Goal: Book appointment/travel/reservation

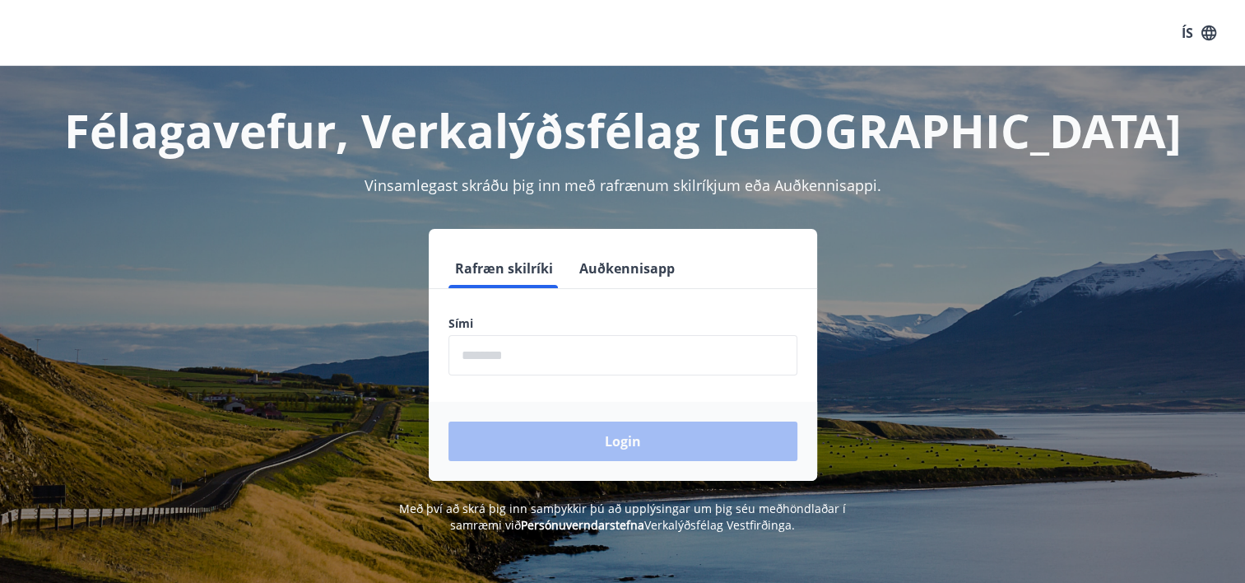
click at [573, 352] on input "phone" at bounding box center [623, 355] width 349 height 40
type input "********"
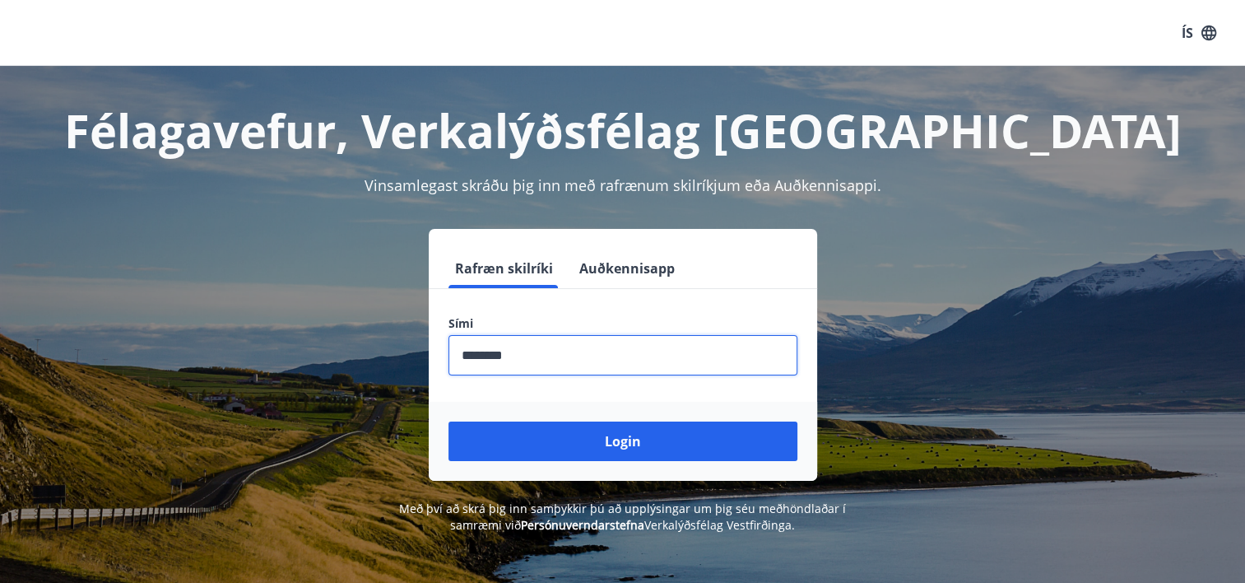
click at [587, 453] on button "Login" at bounding box center [623, 441] width 349 height 40
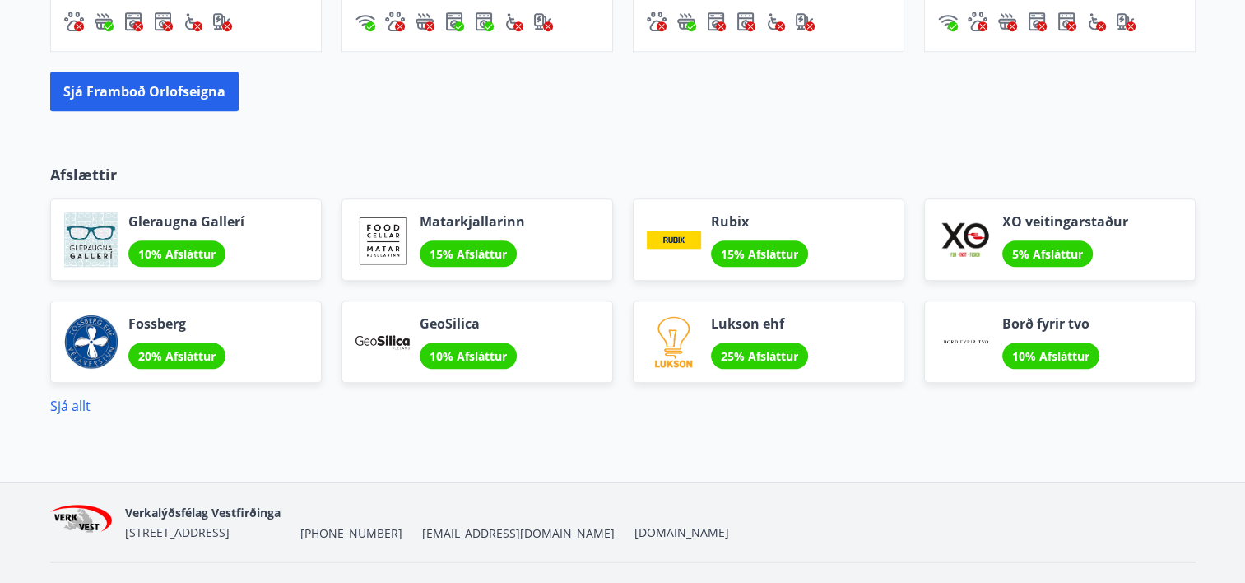
scroll to position [1646, 0]
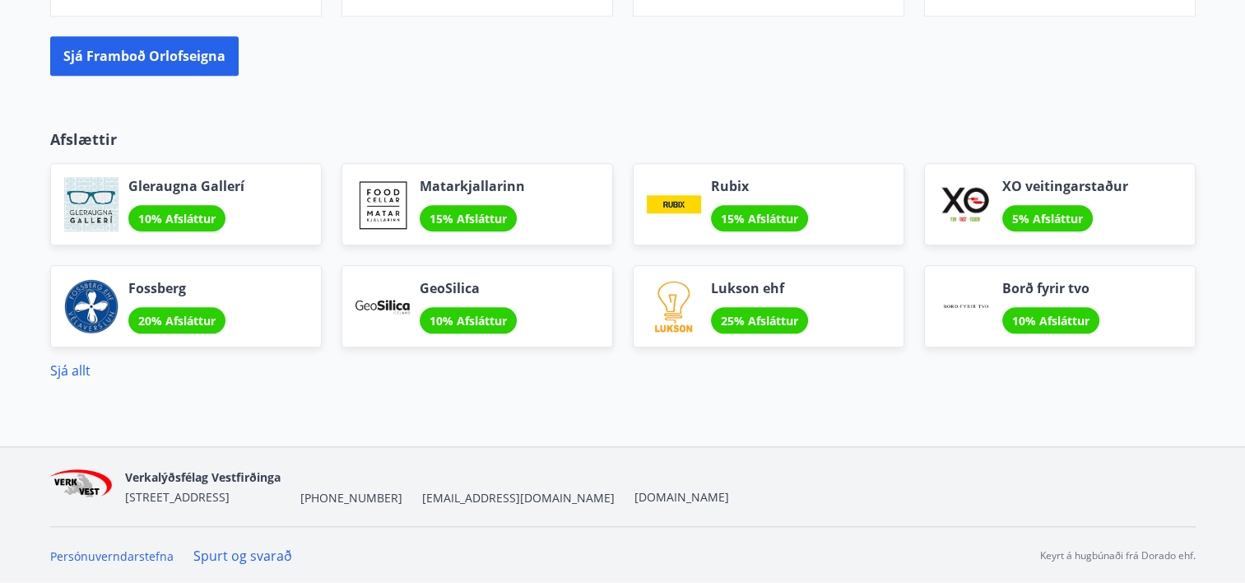
click at [458, 211] on span "15% Afsláttur" at bounding box center [468, 219] width 77 height 16
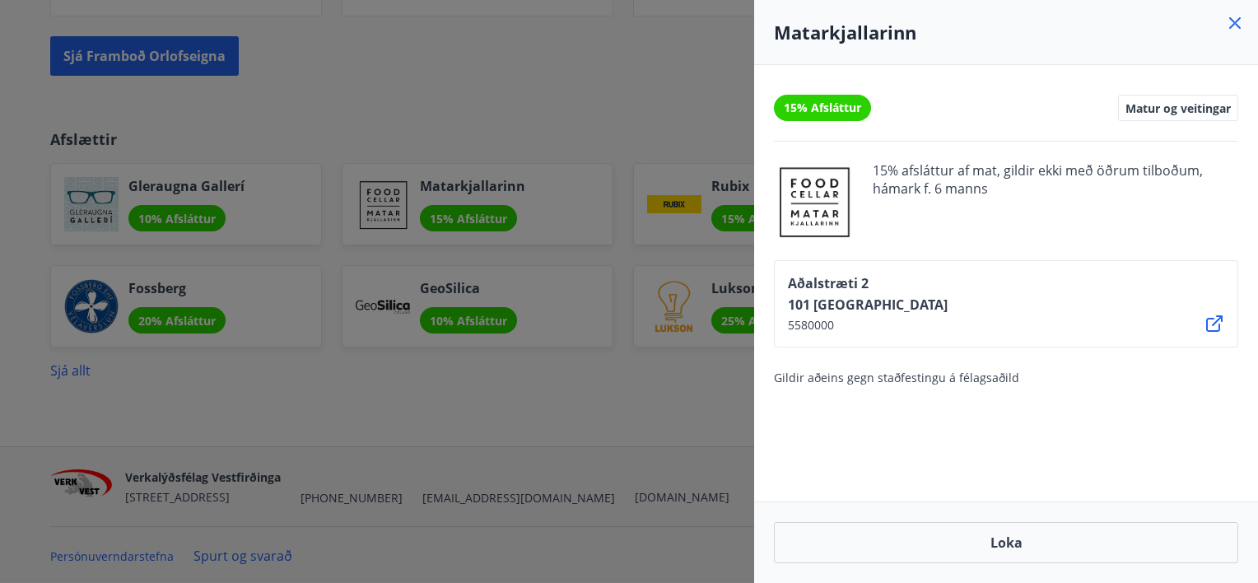
click at [464, 212] on div at bounding box center [629, 291] width 1258 height 583
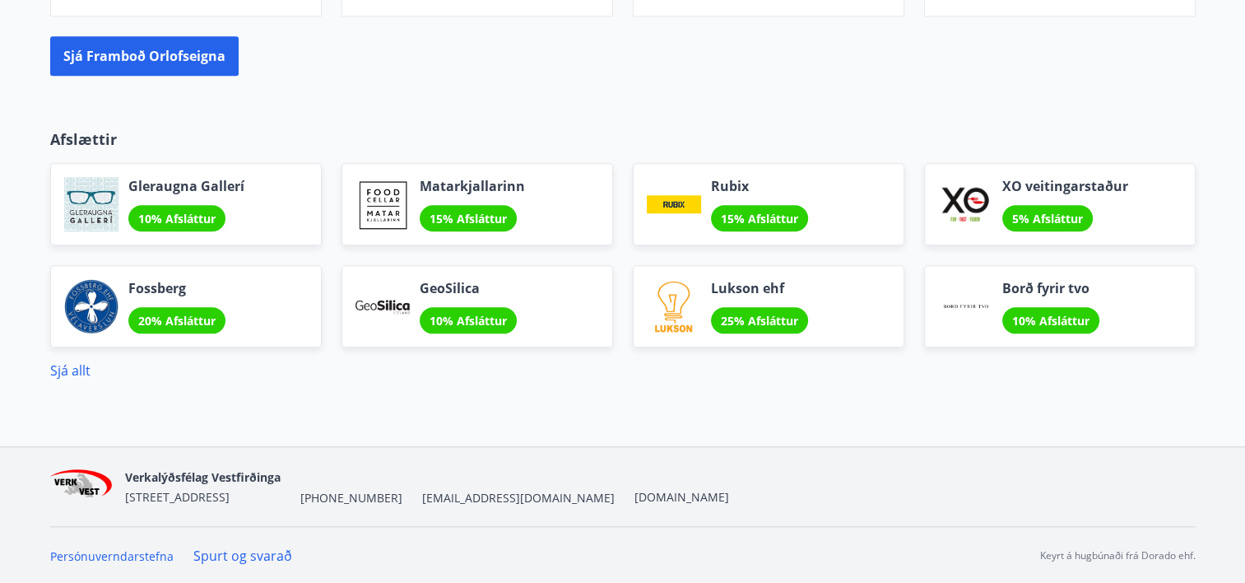
click at [471, 215] on span "15% Afsláttur" at bounding box center [468, 219] width 77 height 16
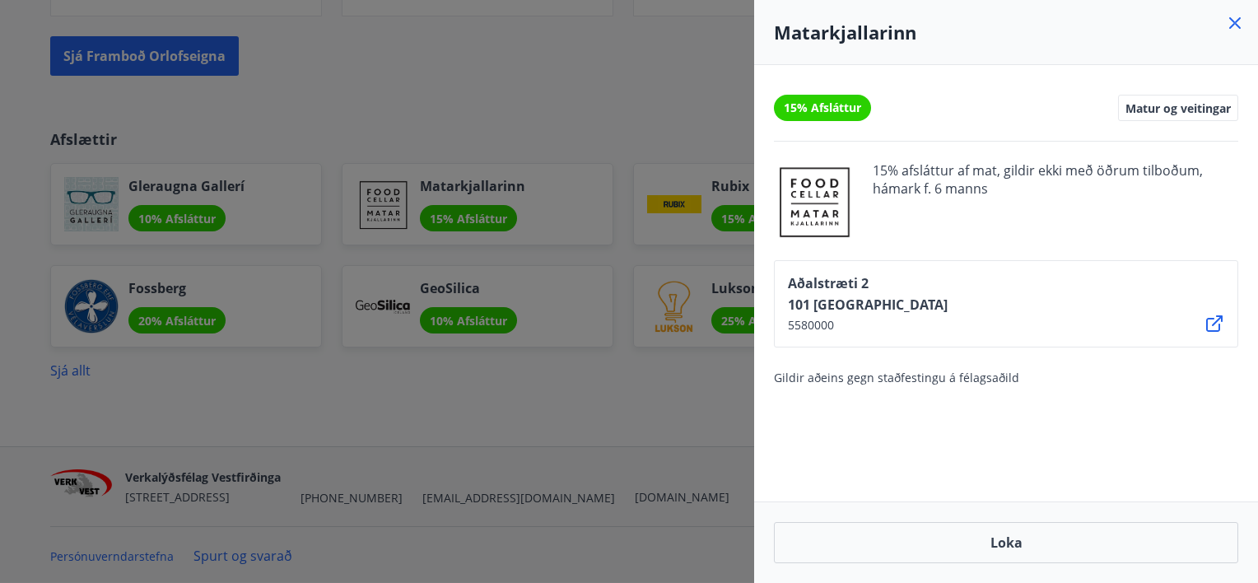
click at [664, 26] on div at bounding box center [629, 291] width 1258 height 583
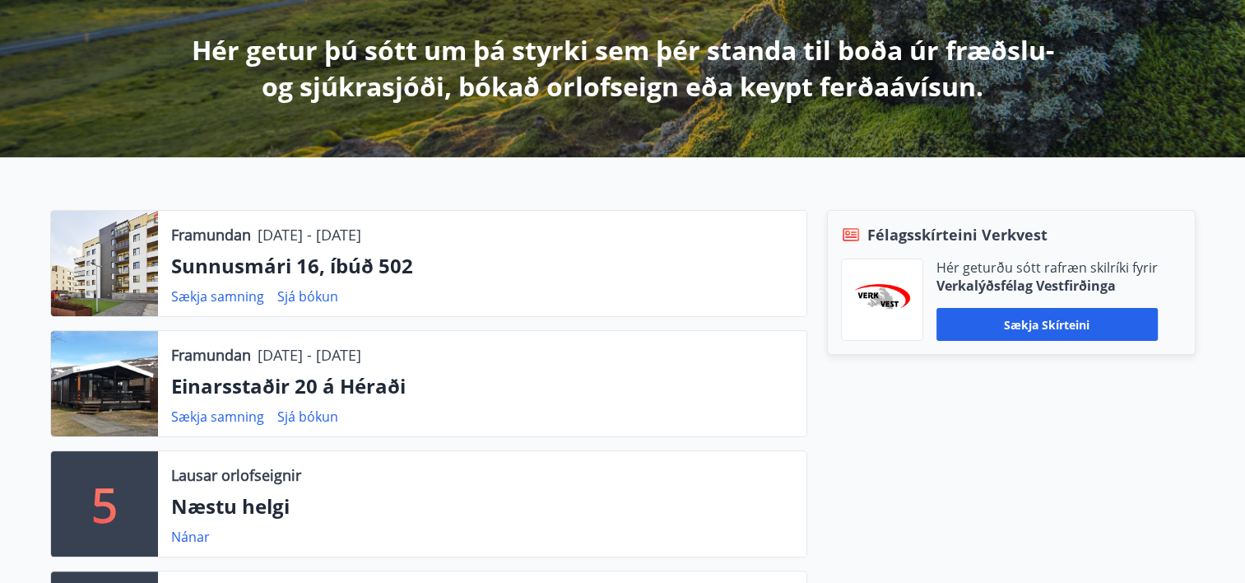
scroll to position [247, 0]
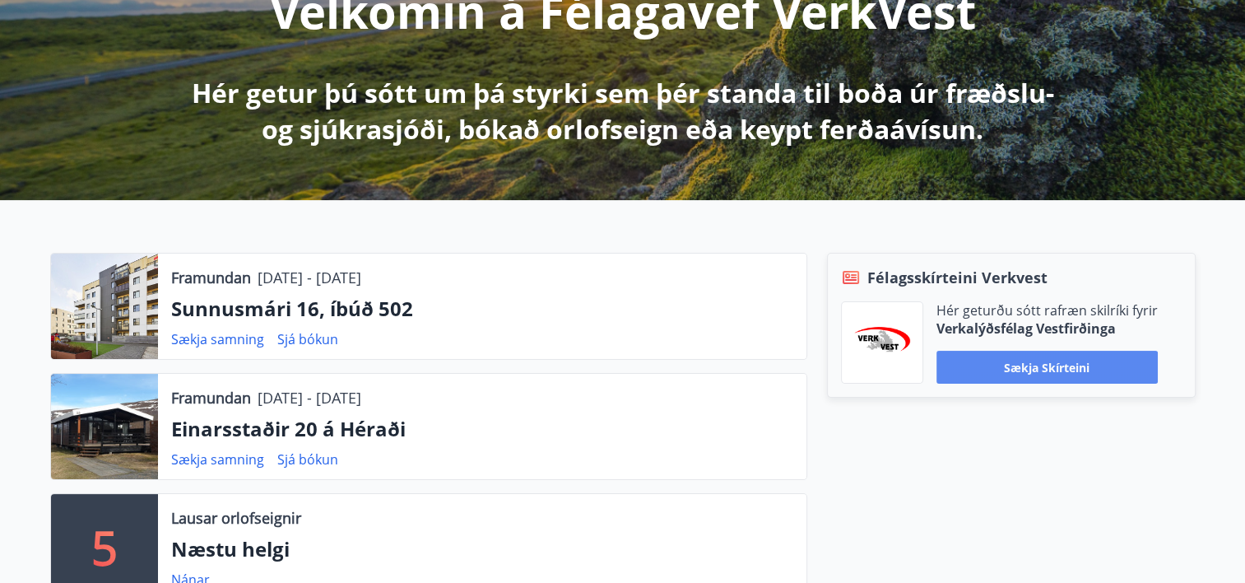
click at [1025, 365] on button "Sækja skírteini" at bounding box center [1047, 367] width 221 height 33
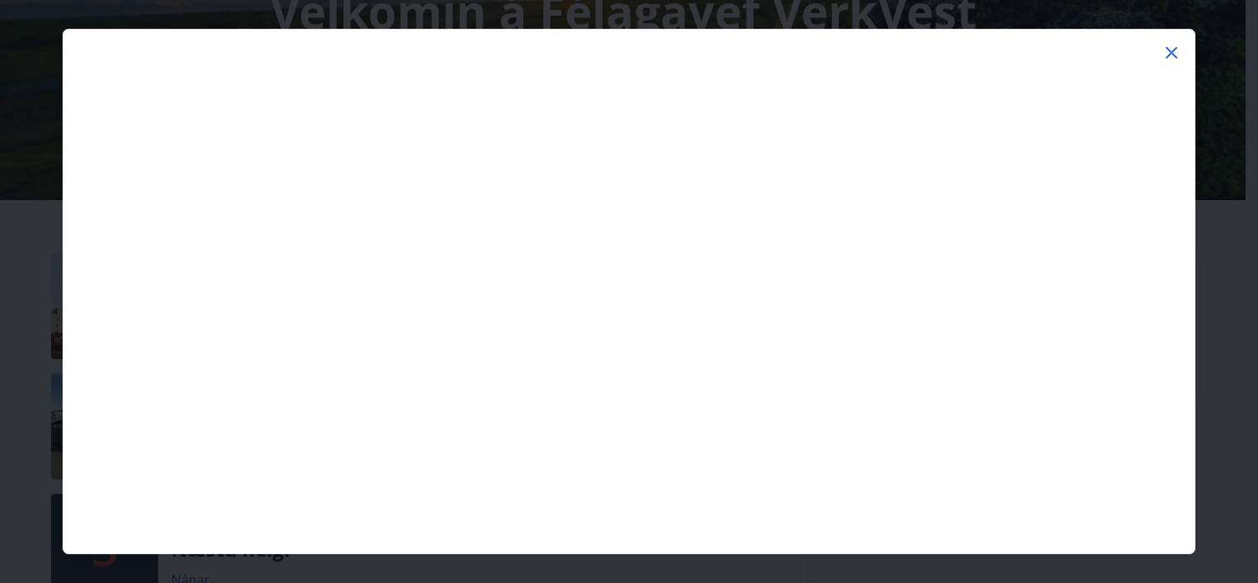
click at [1175, 49] on icon at bounding box center [1171, 53] width 20 height 20
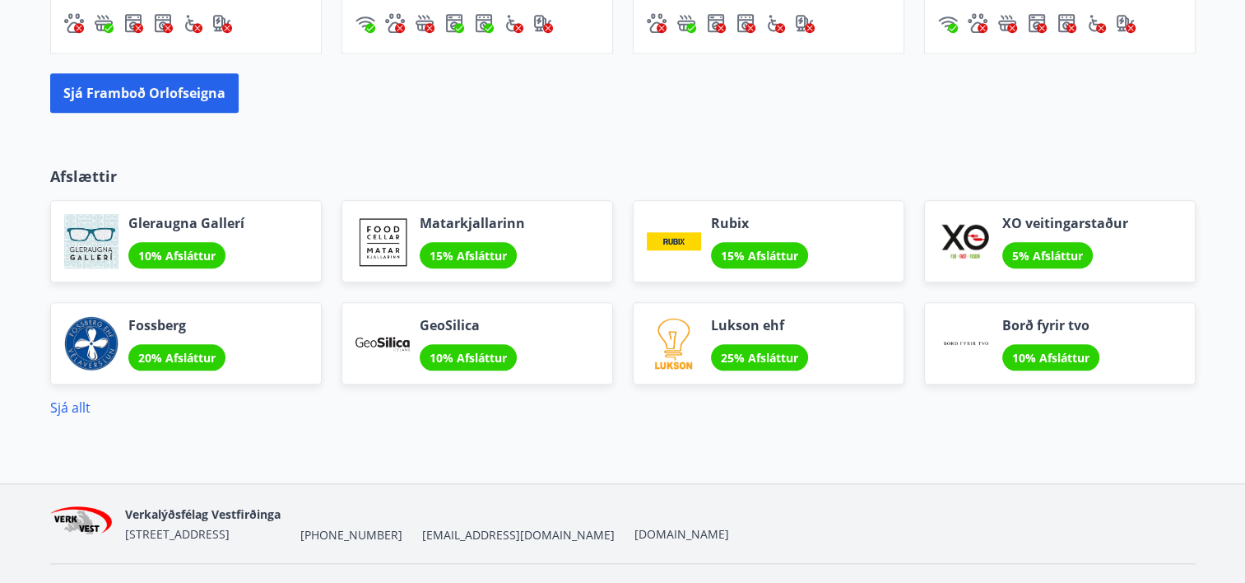
scroll to position [1646, 0]
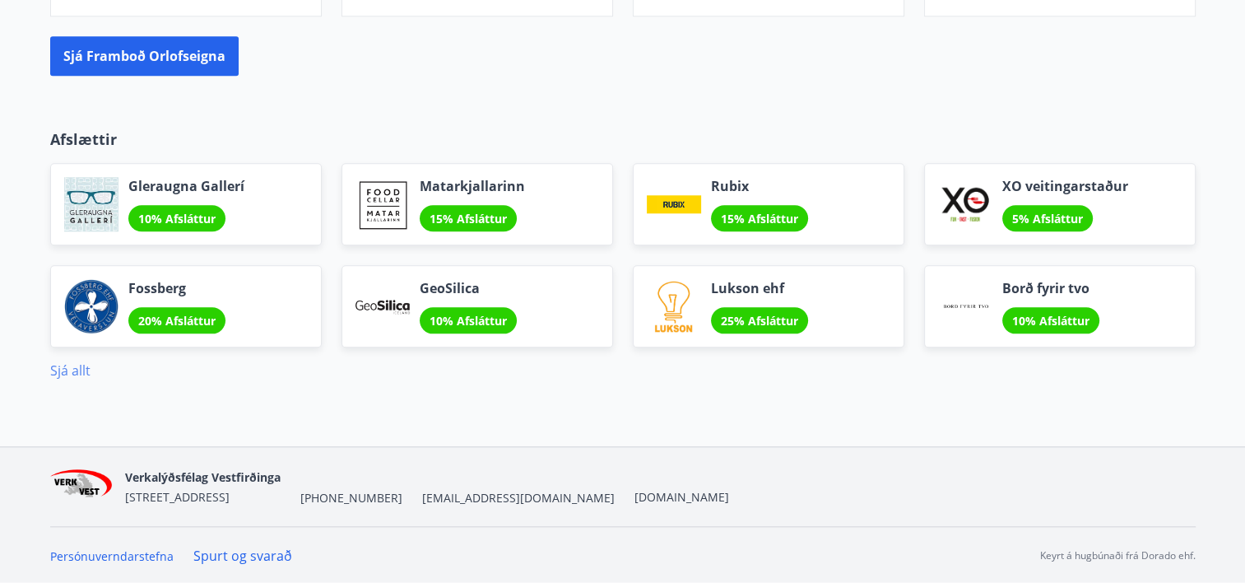
click at [81, 372] on link "Sjá allt" at bounding box center [70, 370] width 40 height 18
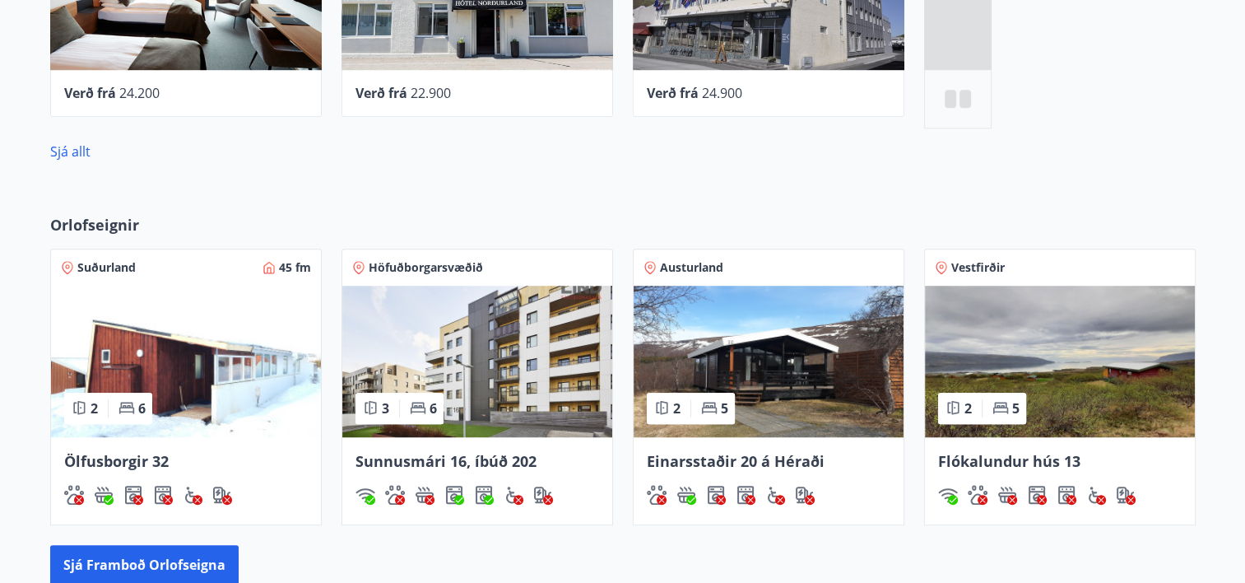
scroll to position [1245, 0]
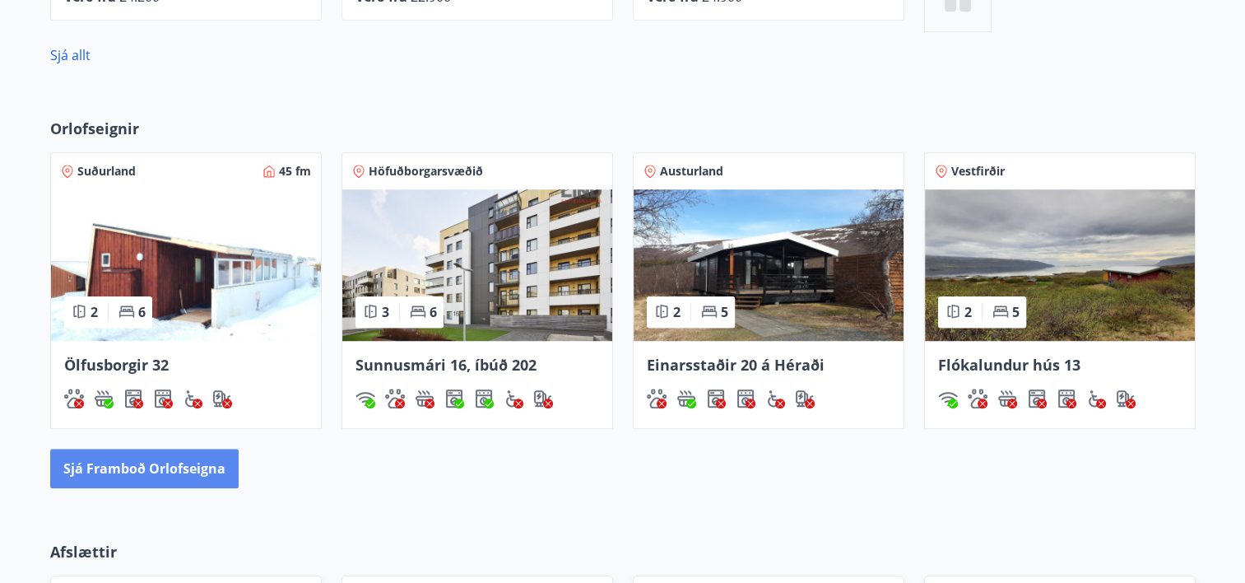
click at [156, 467] on button "Sjá framboð orlofseigna" at bounding box center [144, 469] width 188 height 40
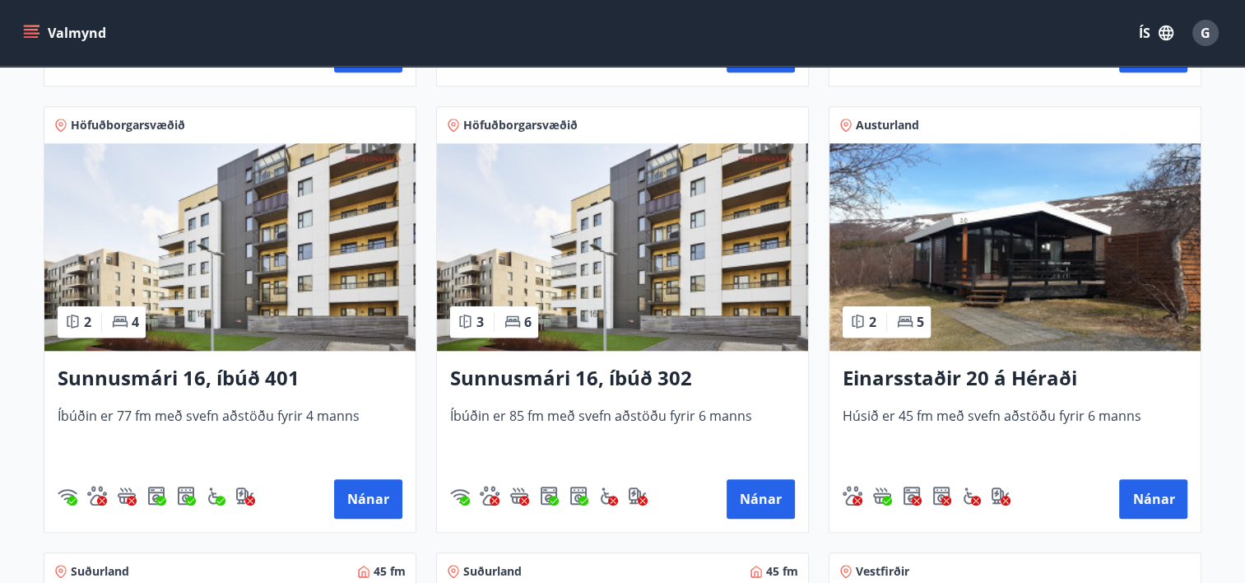
scroll to position [1646, 0]
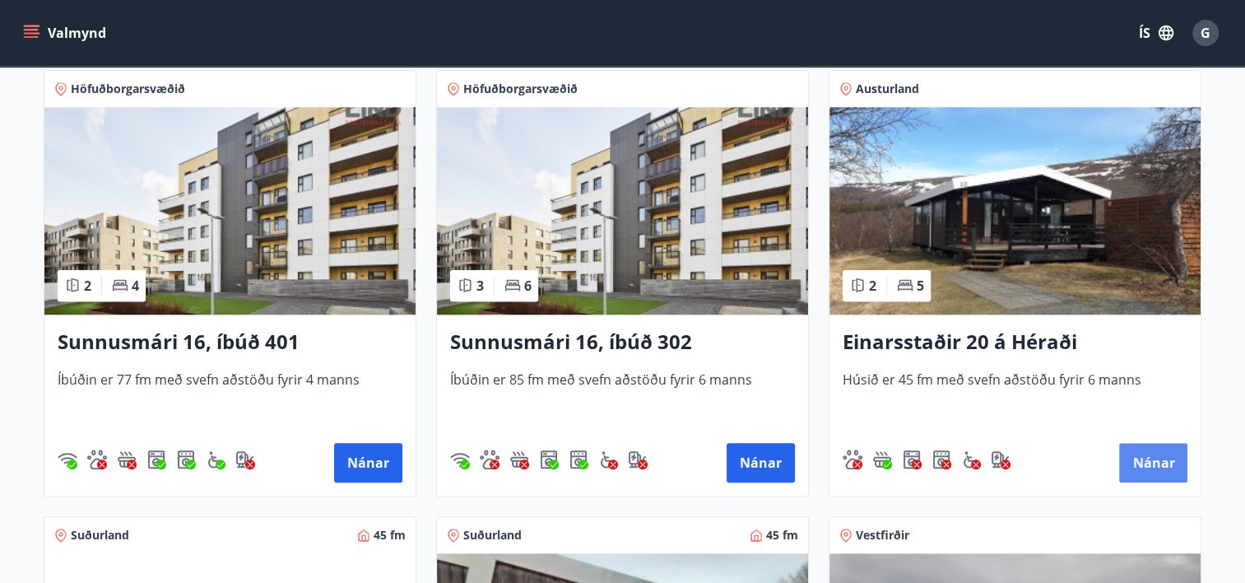
click at [1156, 461] on button "Nánar" at bounding box center [1153, 463] width 68 height 40
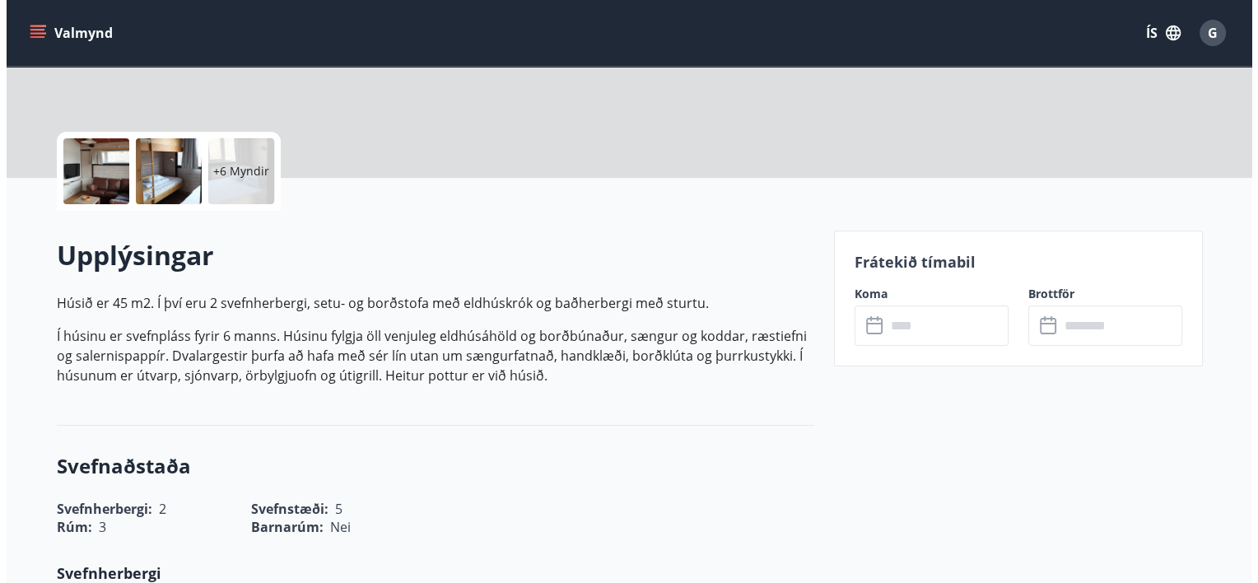
scroll to position [329, 0]
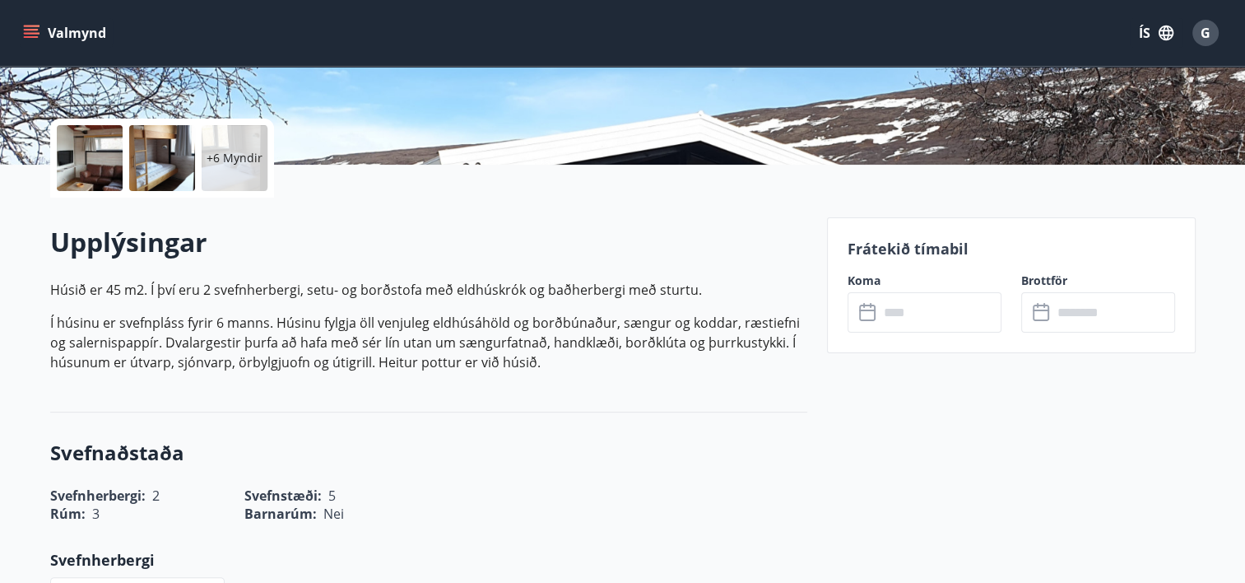
click at [97, 160] on div at bounding box center [90, 158] width 66 height 66
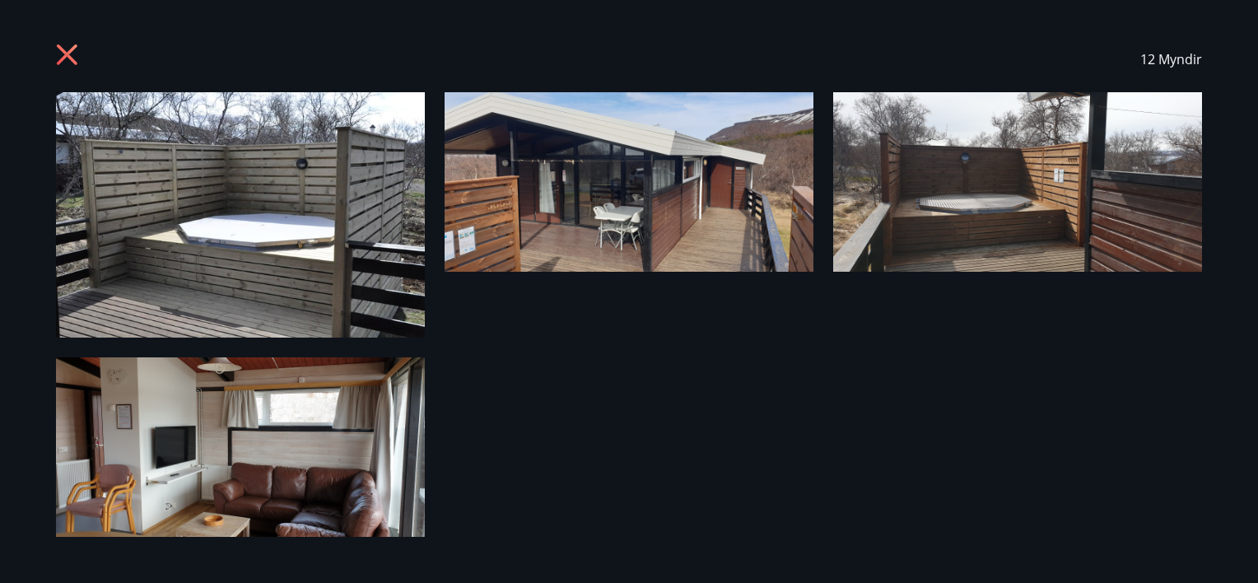
click at [313, 226] on img at bounding box center [240, 214] width 369 height 245
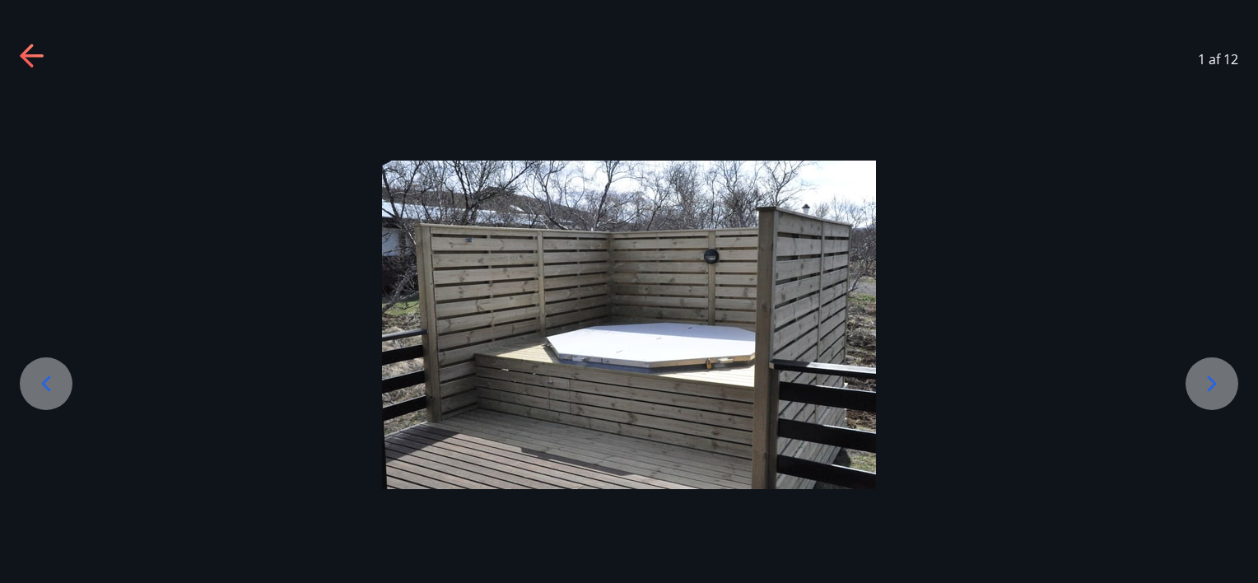
click at [1218, 382] on icon at bounding box center [1211, 383] width 26 height 26
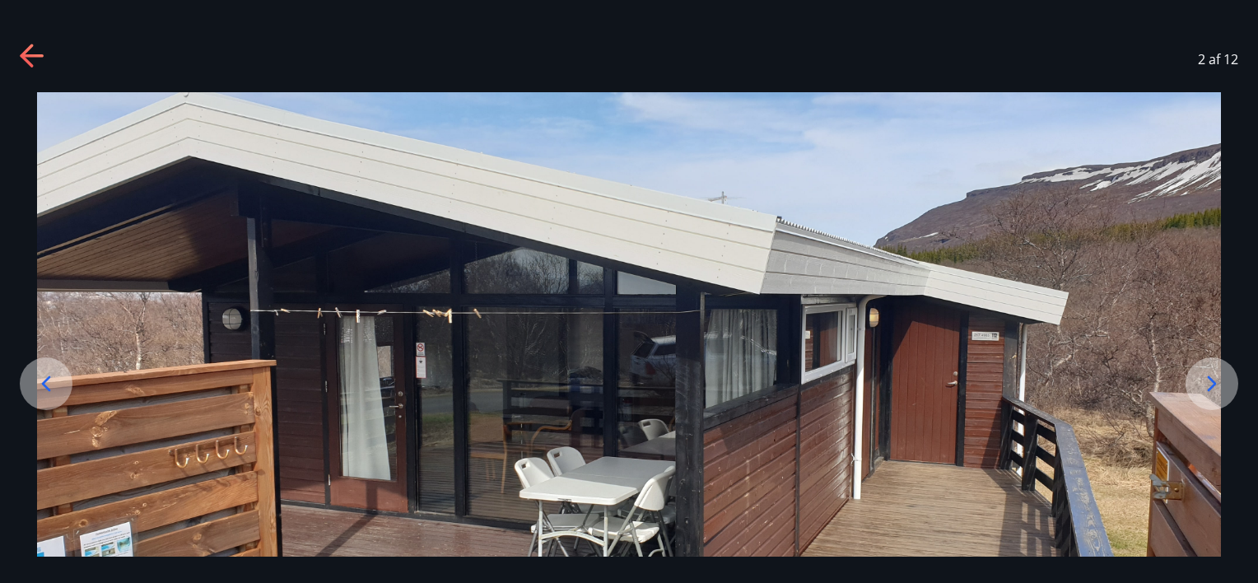
click at [1209, 382] on icon at bounding box center [1211, 383] width 26 height 26
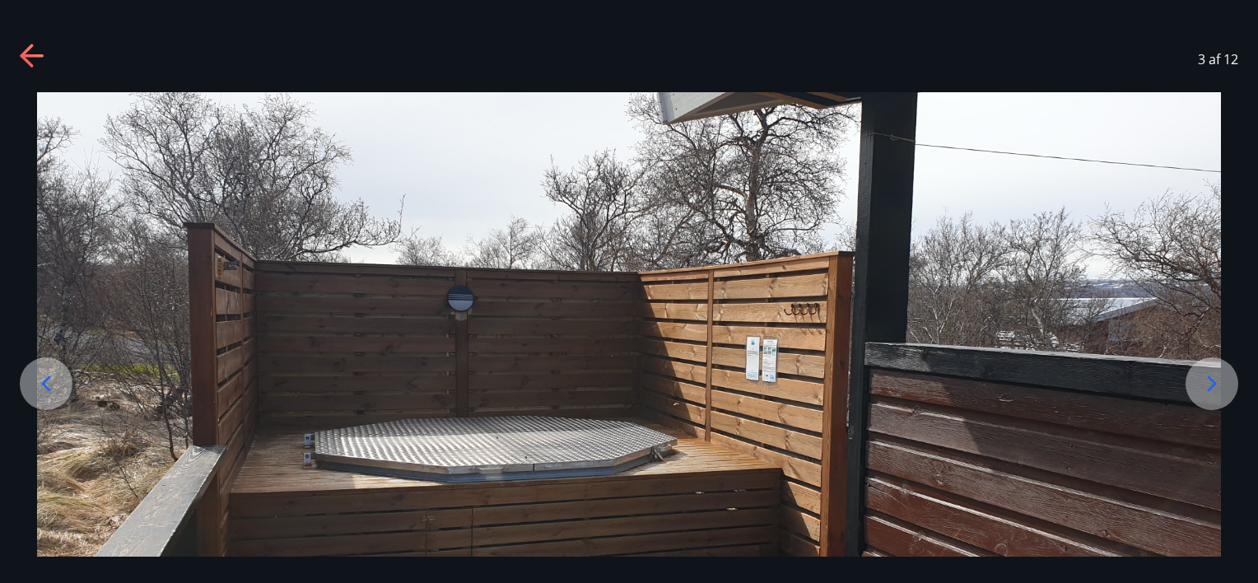
click at [1209, 382] on icon at bounding box center [1211, 383] width 26 height 26
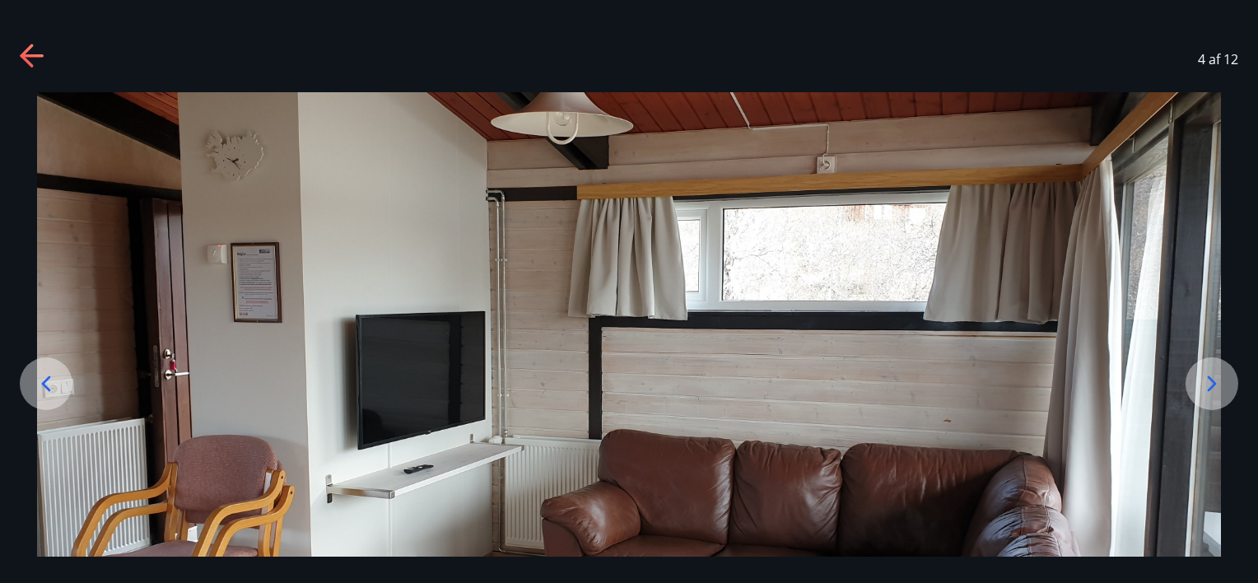
click at [1209, 382] on icon at bounding box center [1211, 383] width 26 height 26
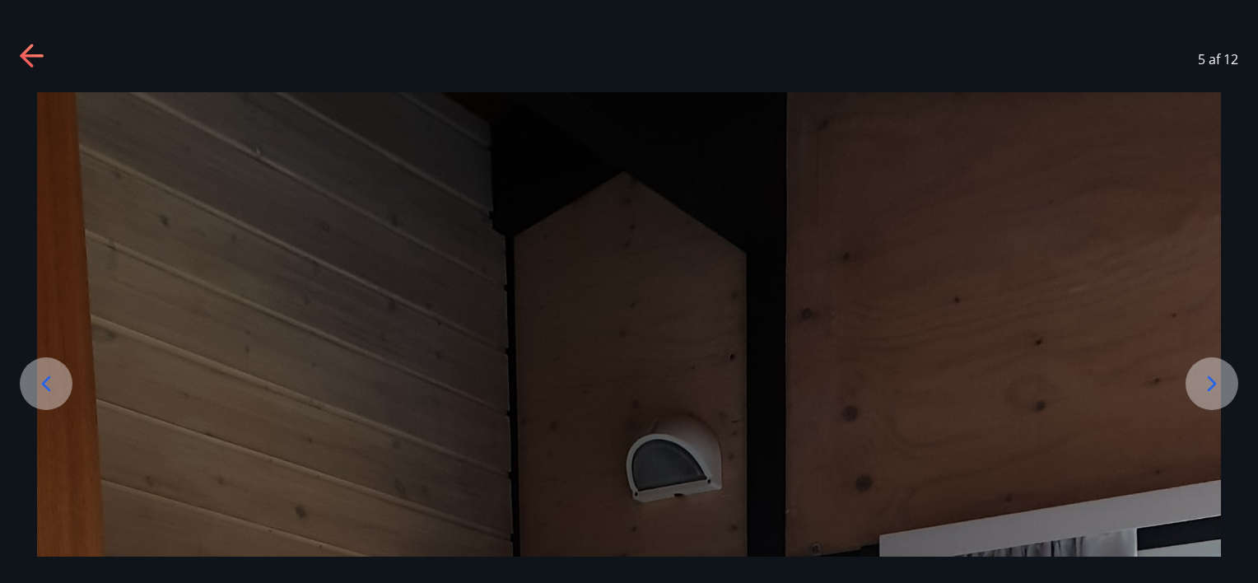
click at [1209, 382] on icon at bounding box center [1211, 383] width 26 height 26
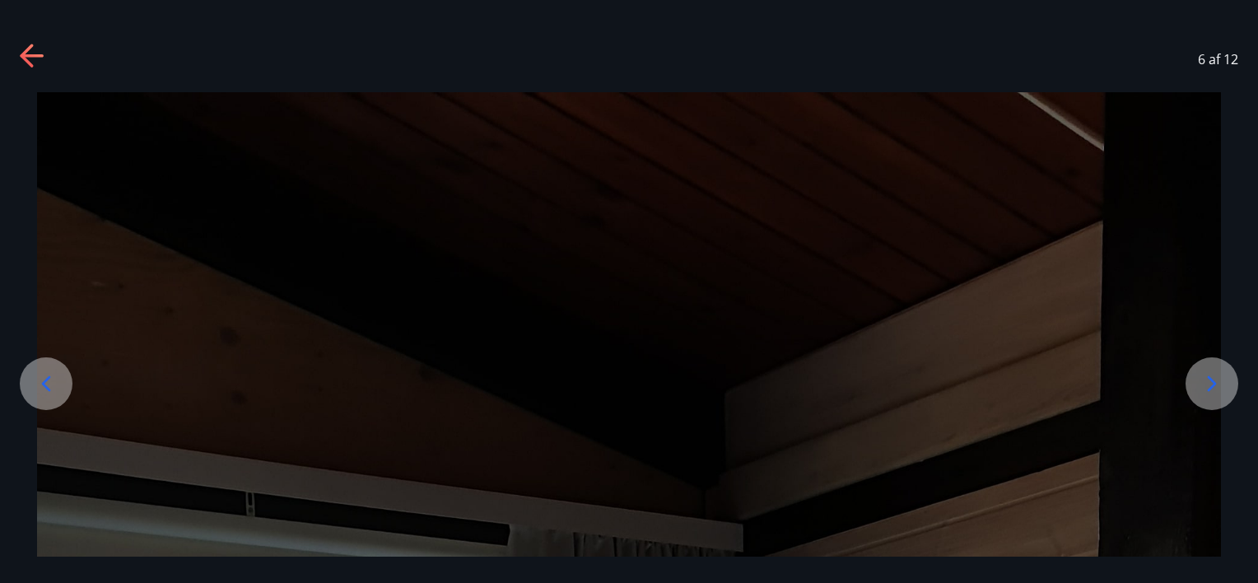
click at [1209, 381] on icon at bounding box center [1211, 383] width 26 height 26
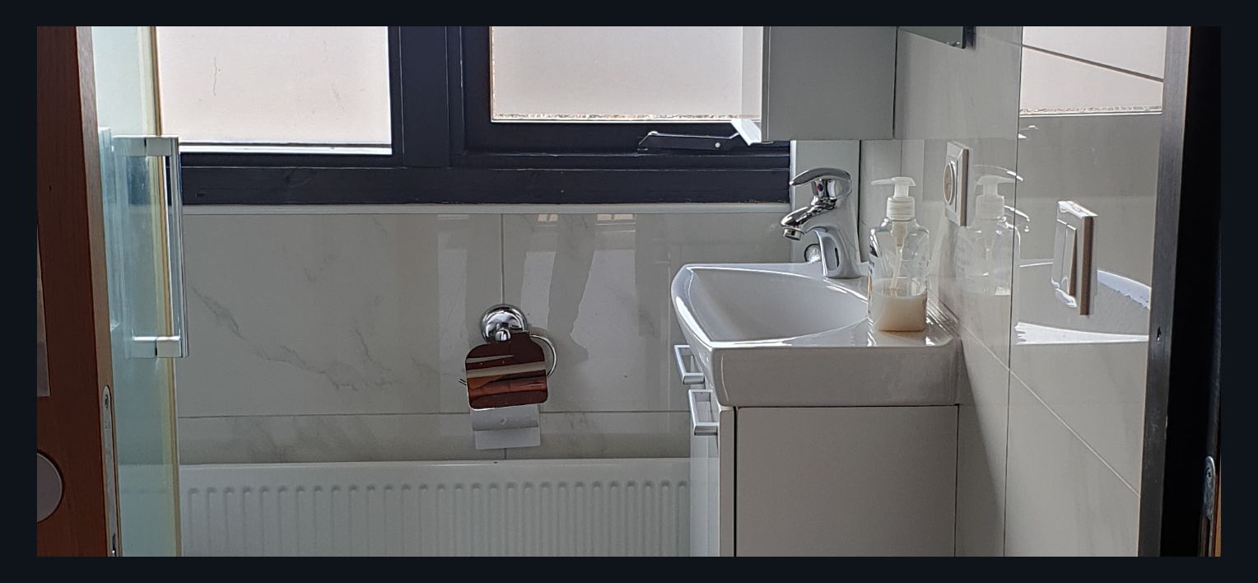
scroll to position [1070, 0]
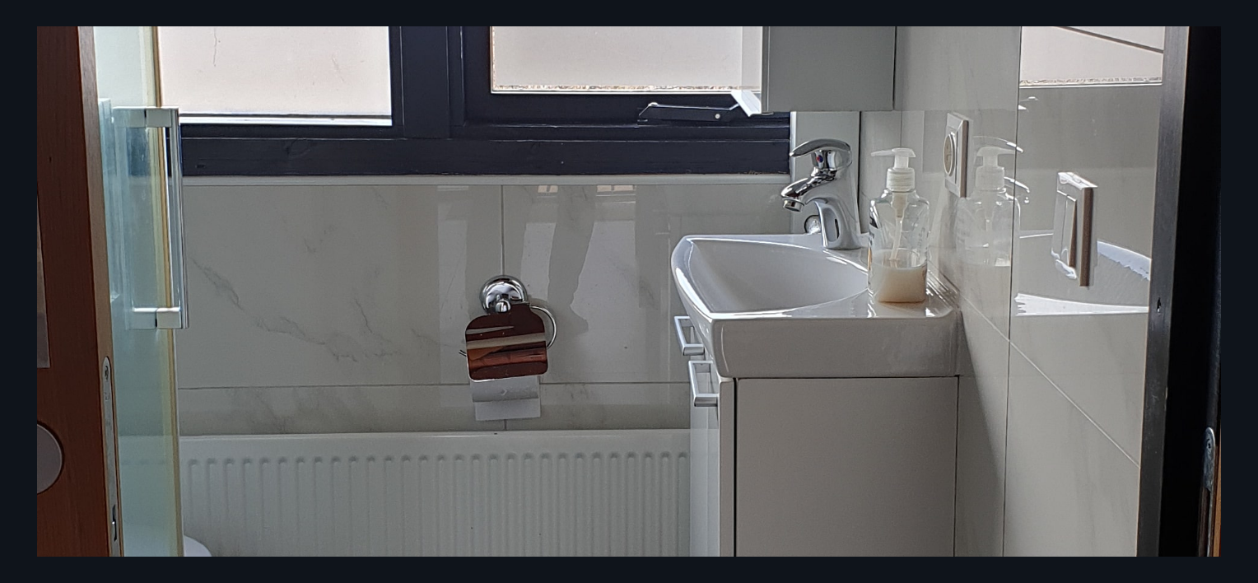
click at [1239, 296] on div at bounding box center [629, 244] width 1258 height 2444
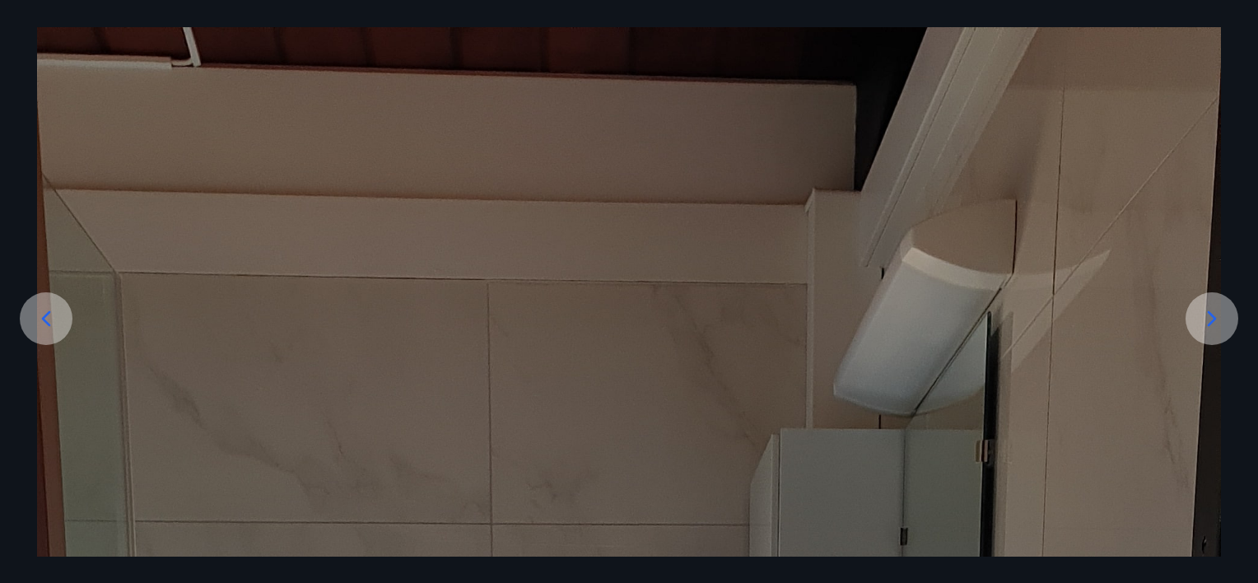
scroll to position [165, 0]
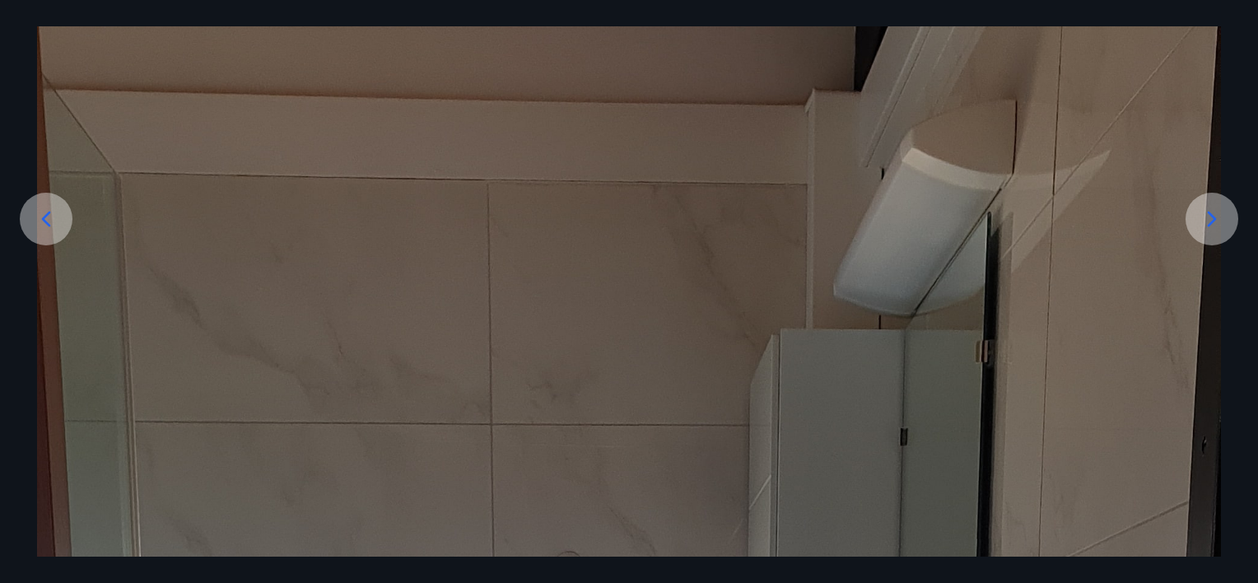
click at [1218, 221] on icon at bounding box center [1211, 219] width 26 height 26
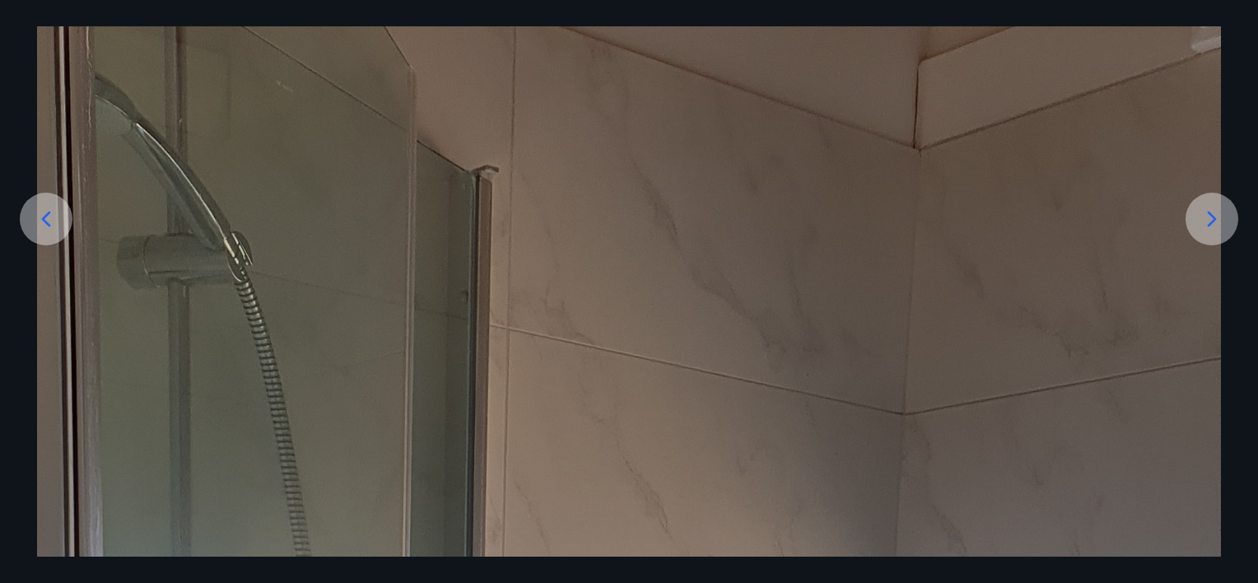
click at [1210, 221] on icon at bounding box center [1211, 219] width 26 height 26
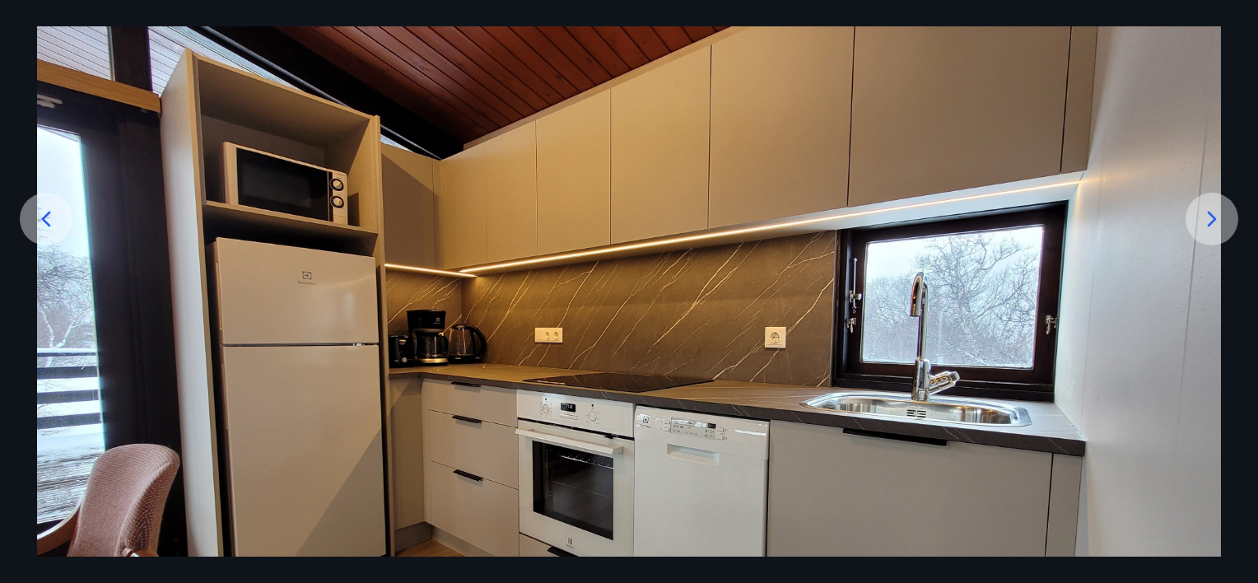
click at [1208, 218] on icon at bounding box center [1211, 219] width 26 height 26
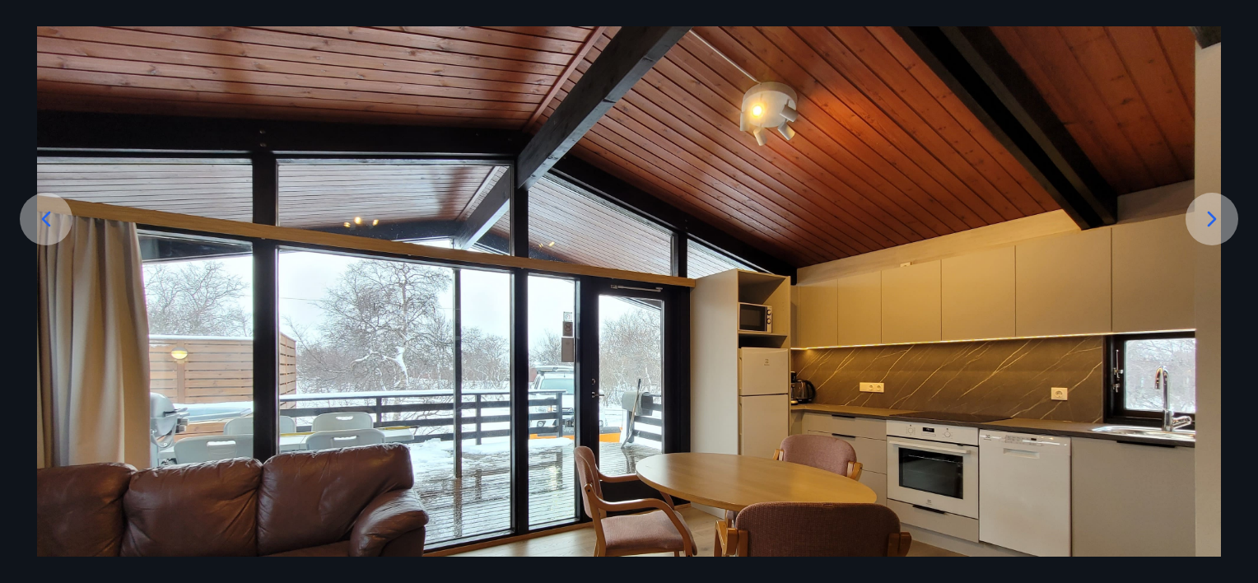
click at [1209, 219] on icon at bounding box center [1211, 219] width 26 height 26
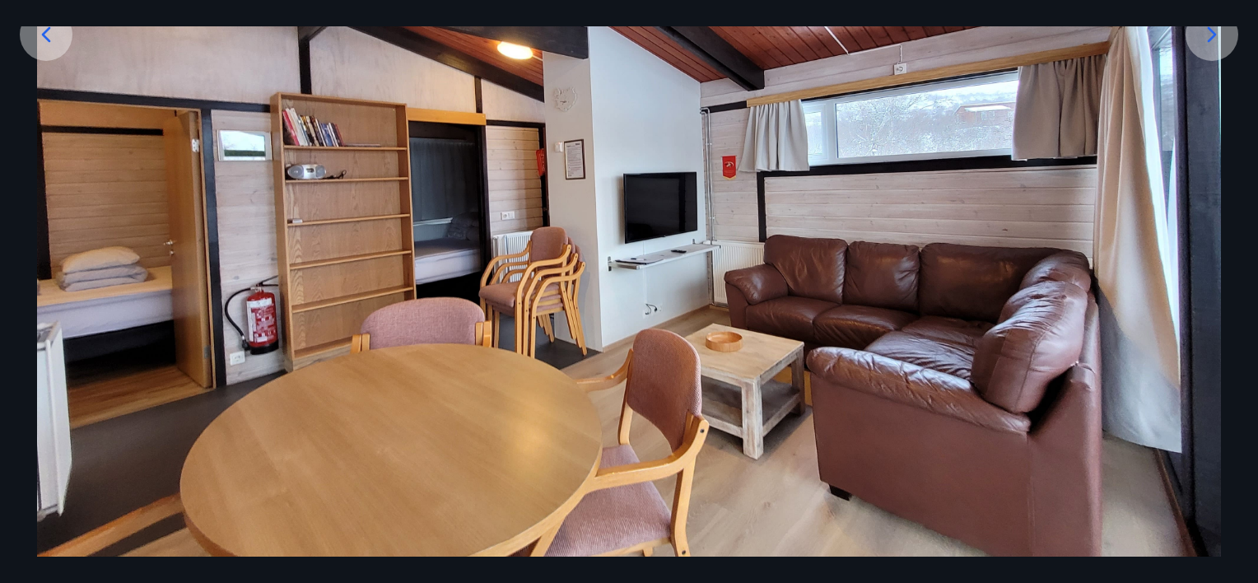
scroll to position [177, 0]
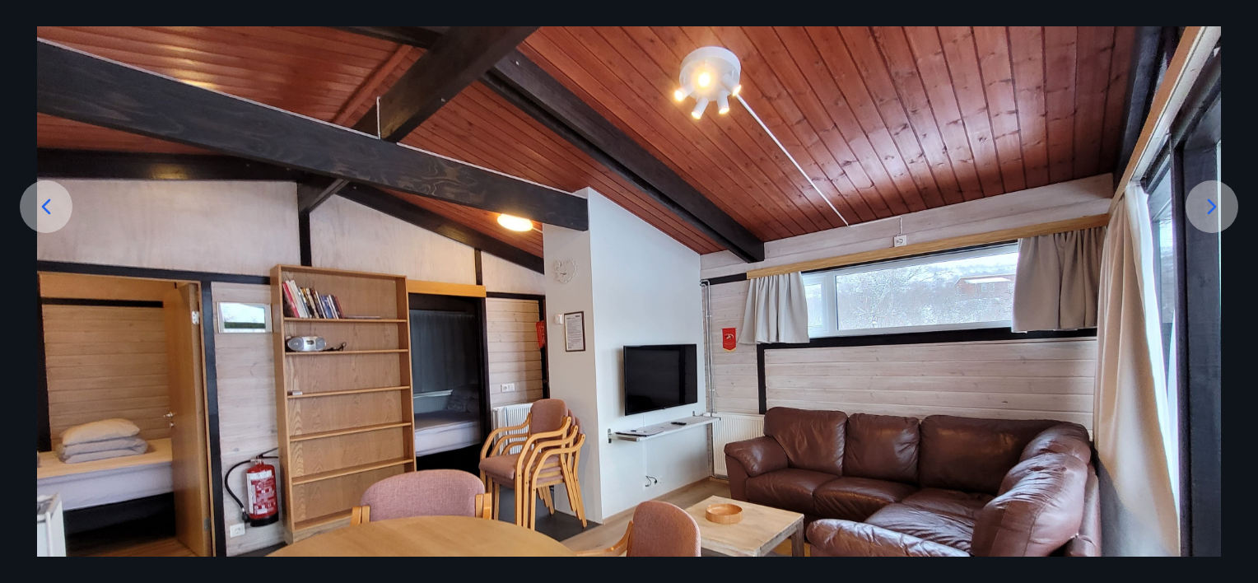
click at [1213, 207] on icon at bounding box center [1211, 207] width 9 height 16
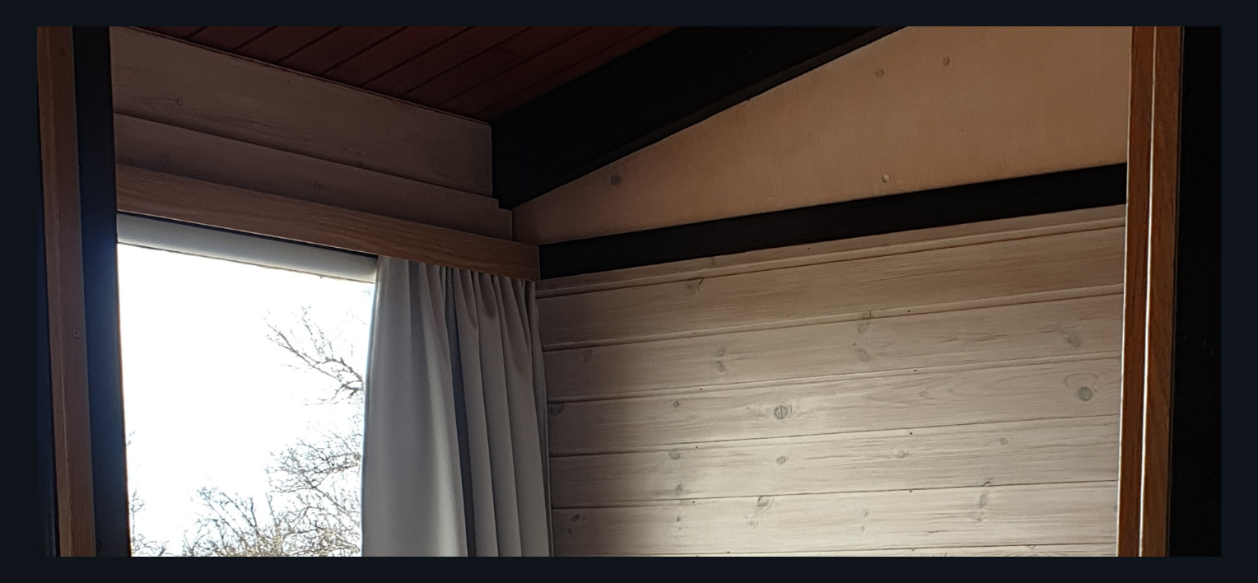
scroll to position [259, 0]
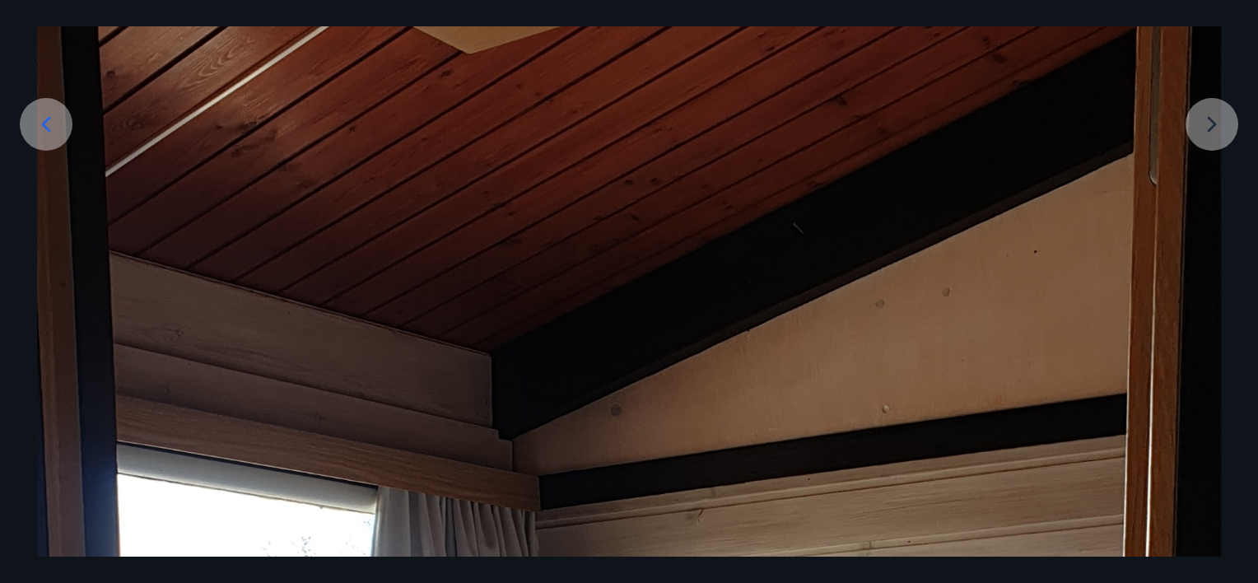
click at [41, 118] on icon at bounding box center [46, 124] width 26 height 26
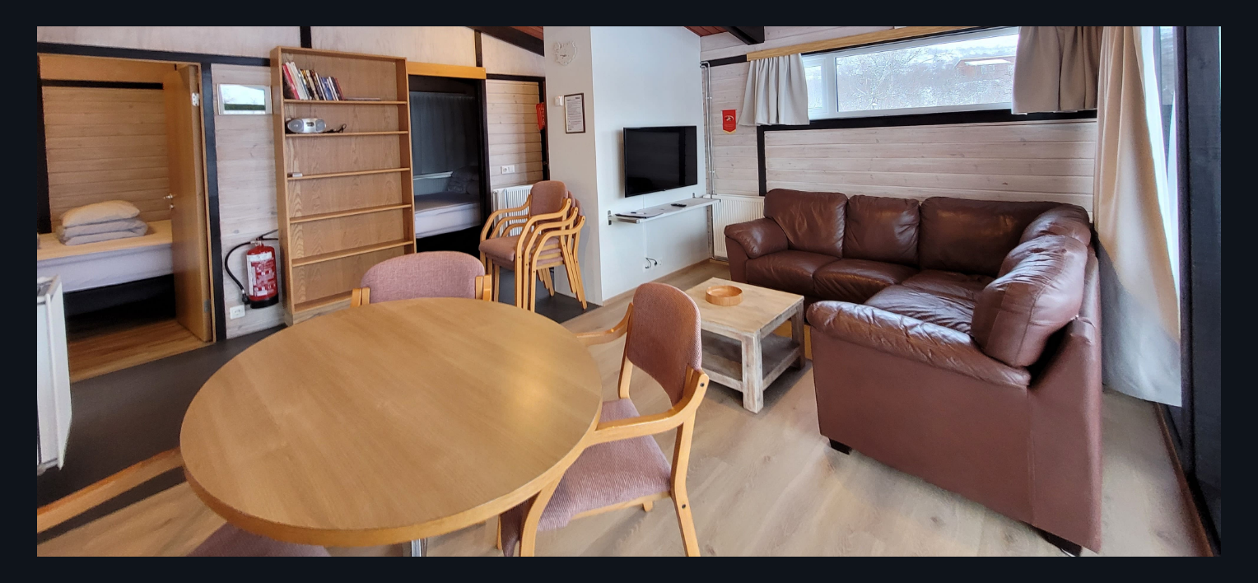
scroll to position [424, 0]
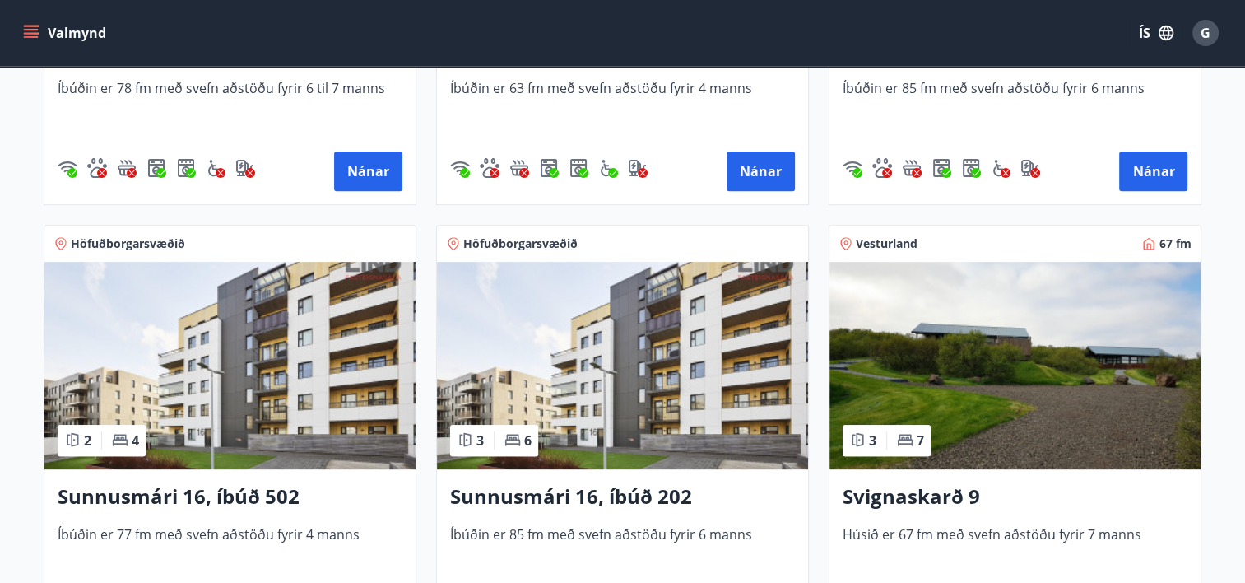
scroll to position [823, 0]
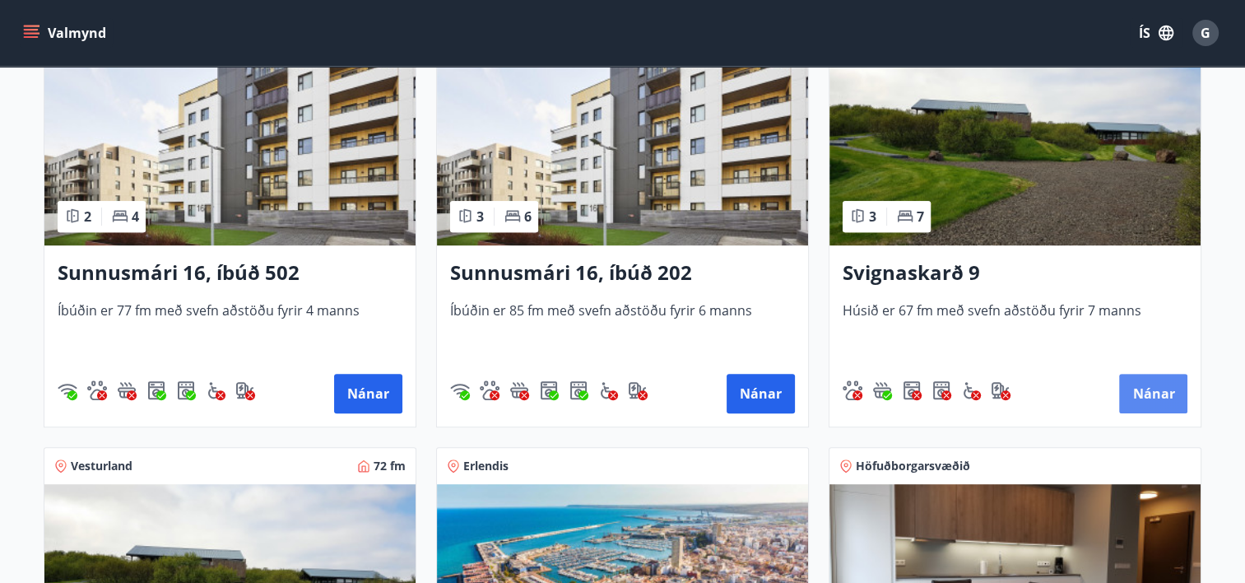
click at [1154, 390] on button "Nánar" at bounding box center [1153, 394] width 68 height 40
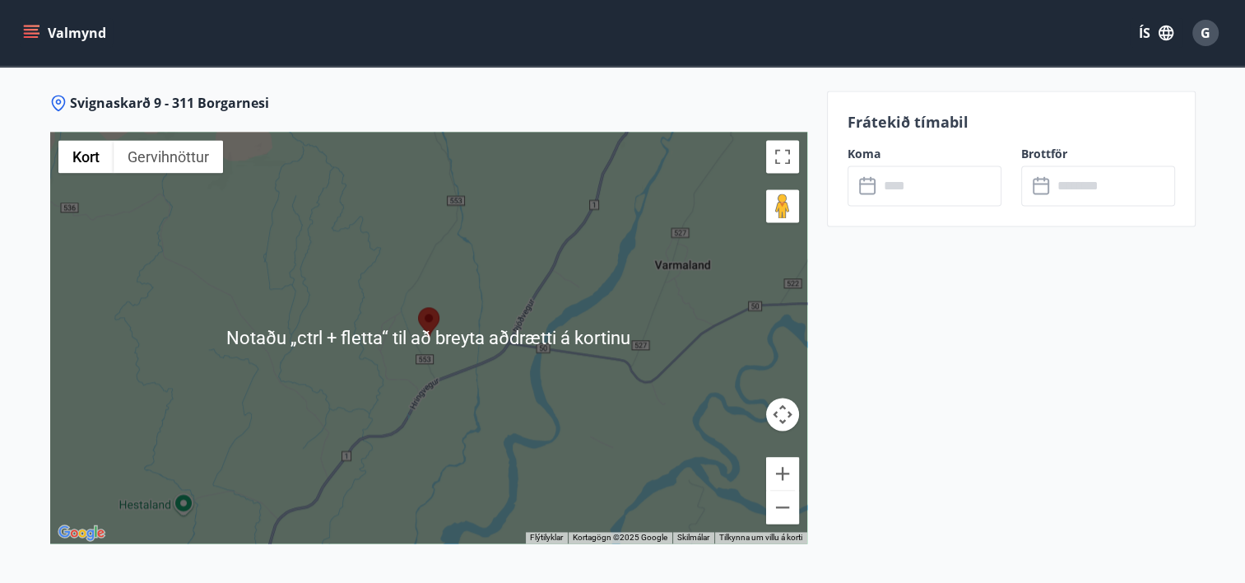
scroll to position [2274, 0]
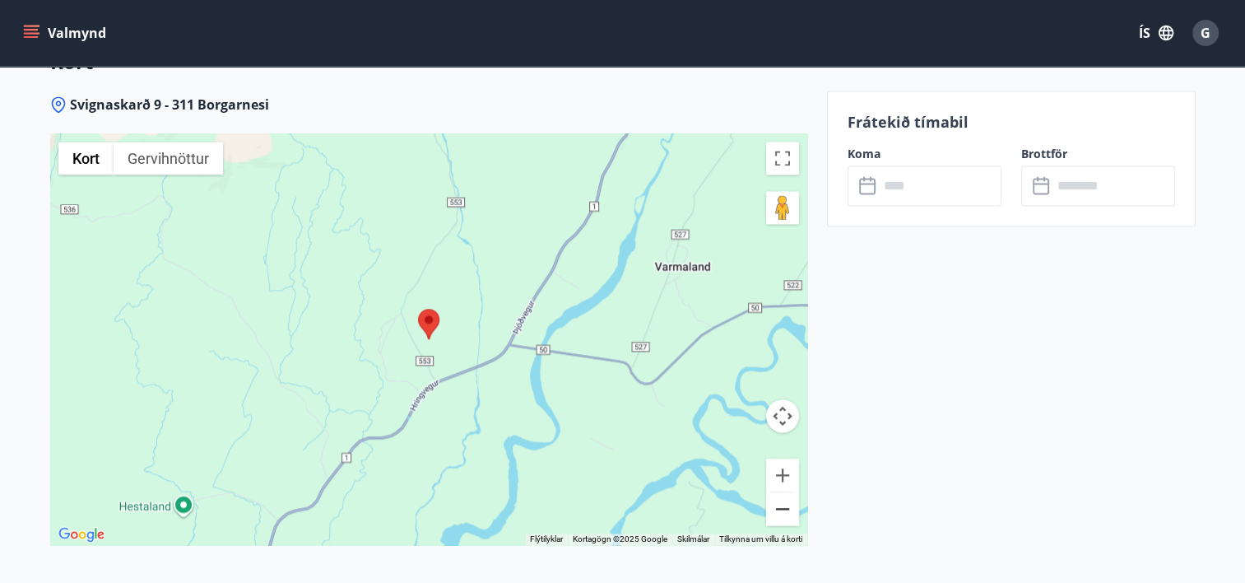
click at [784, 508] on button "Minnka" at bounding box center [782, 508] width 33 height 33
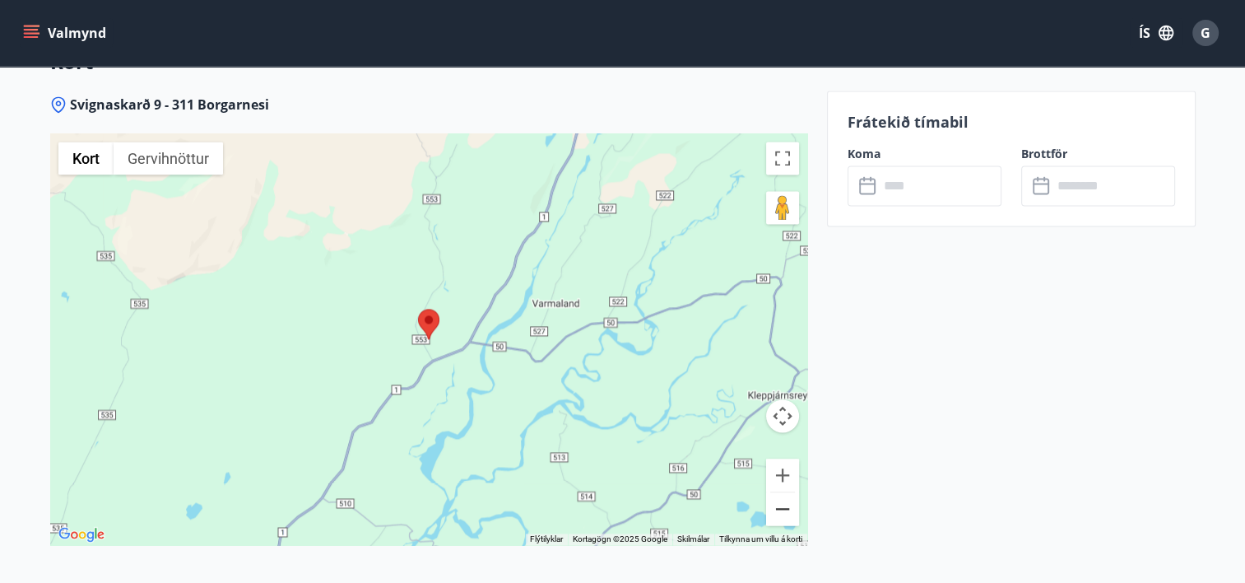
click at [784, 508] on button "Minnka" at bounding box center [782, 508] width 33 height 33
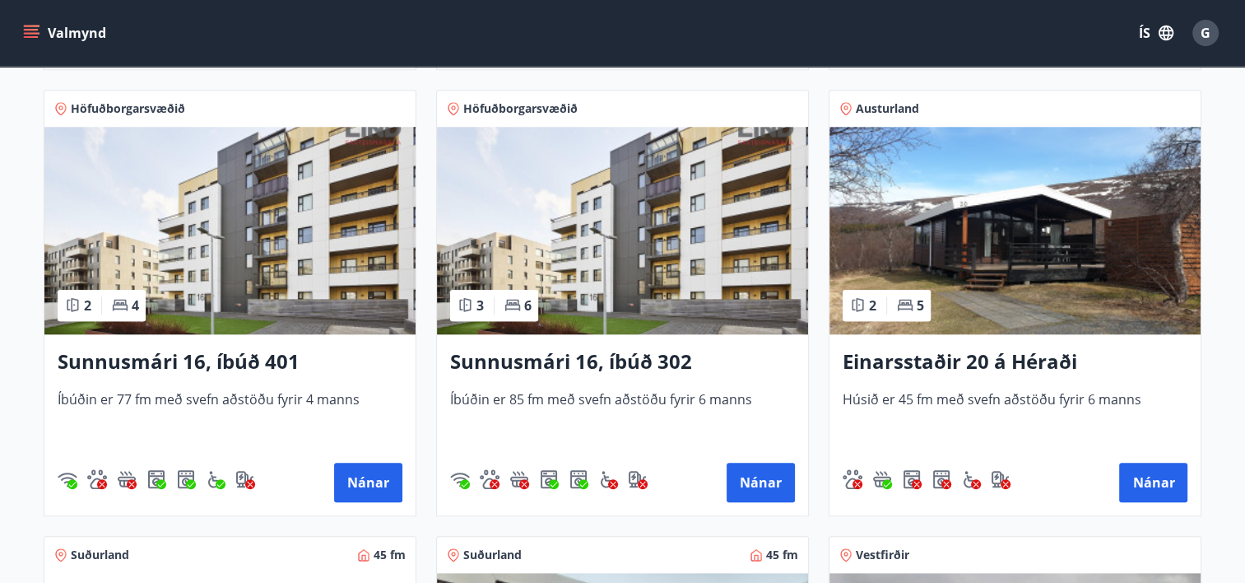
scroll to position [1646, 0]
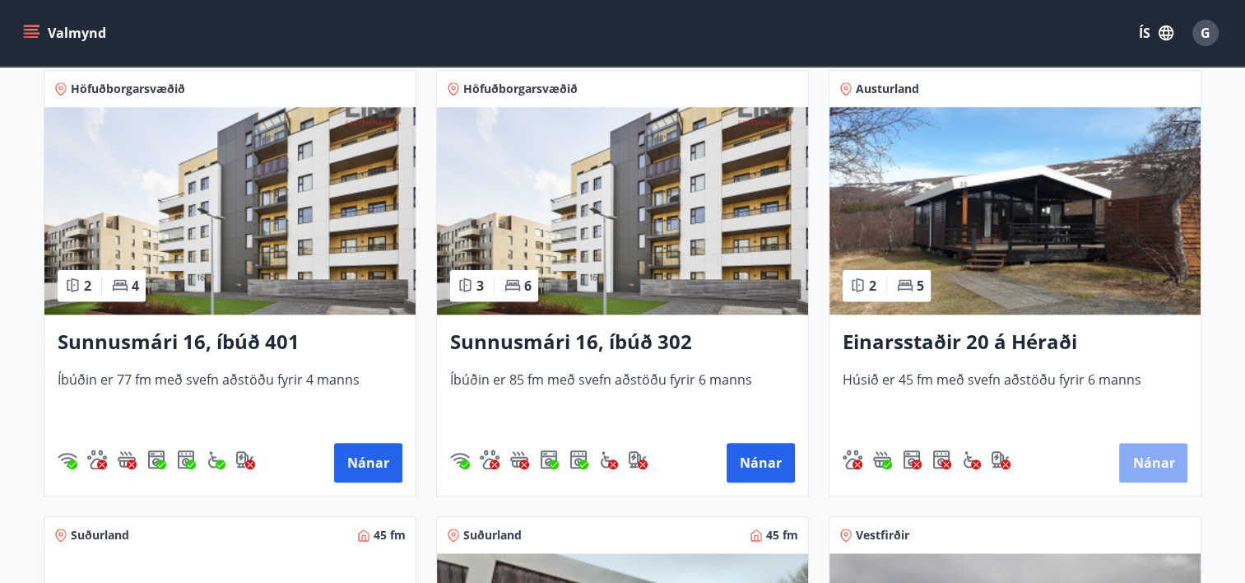
click at [1148, 463] on button "Nánar" at bounding box center [1153, 463] width 68 height 40
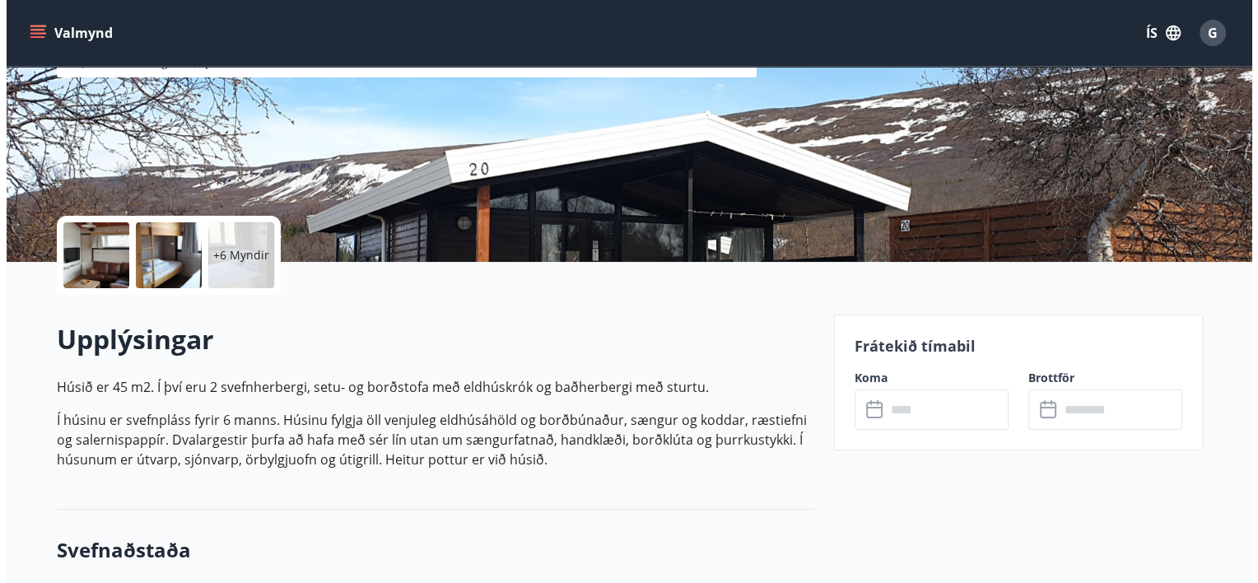
scroll to position [165, 0]
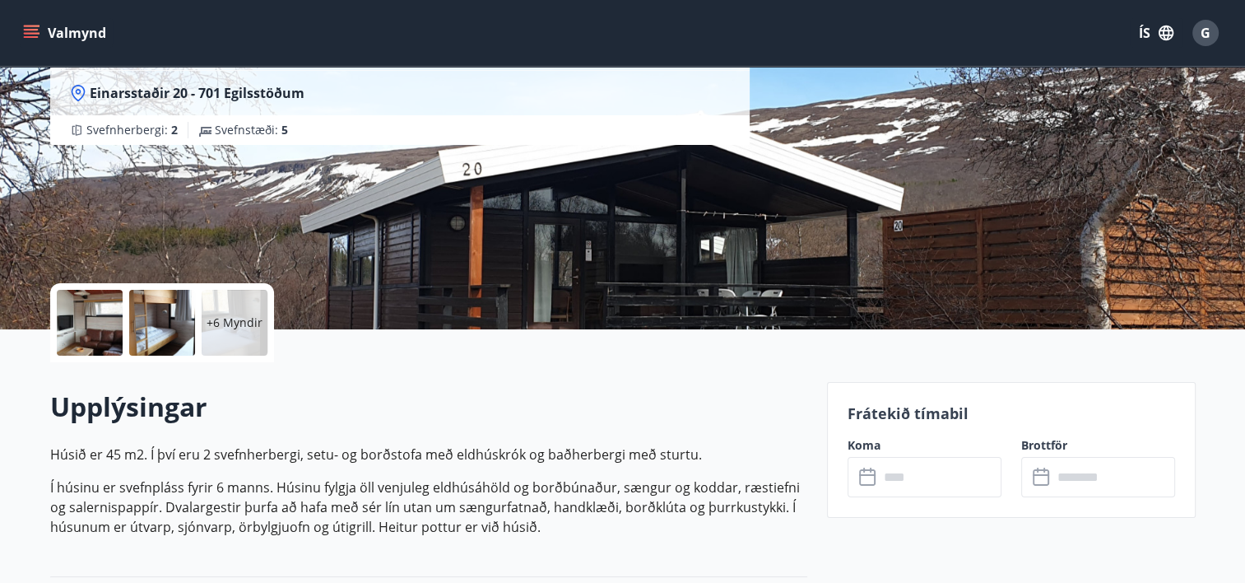
click at [211, 319] on p "+6 Myndir" at bounding box center [235, 322] width 56 height 16
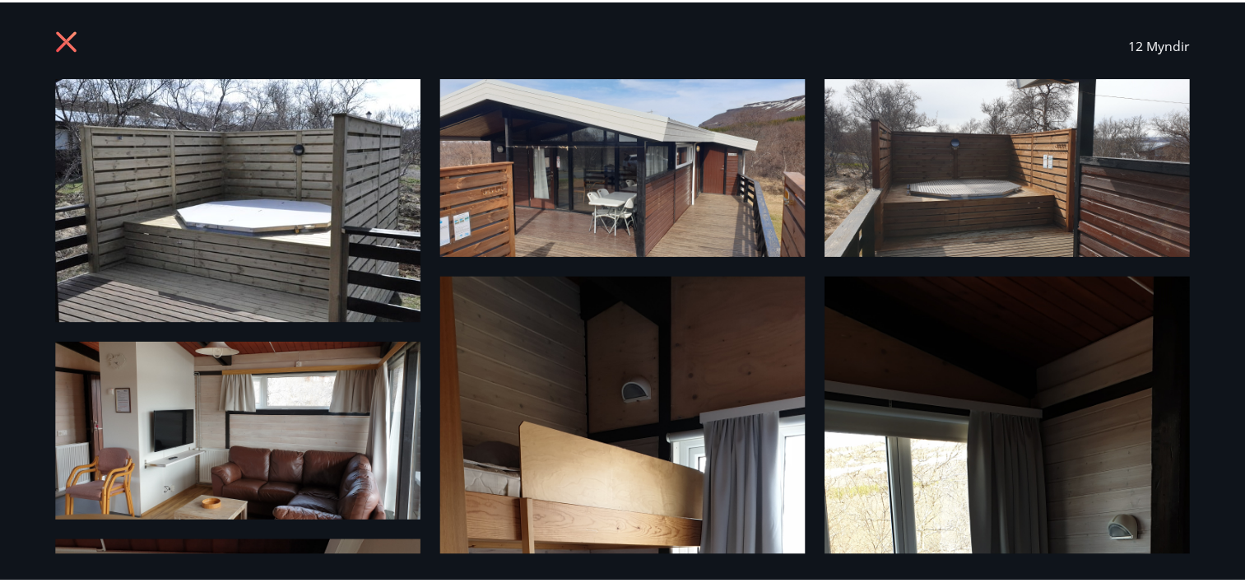
scroll to position [0, 0]
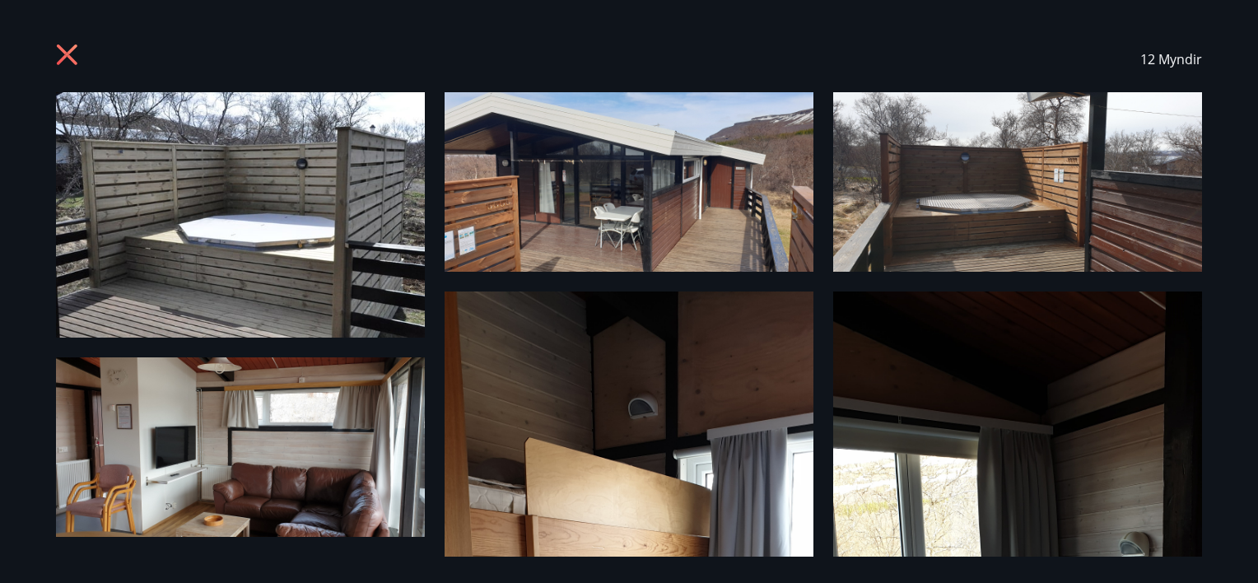
click at [65, 49] on icon at bounding box center [69, 57] width 26 height 26
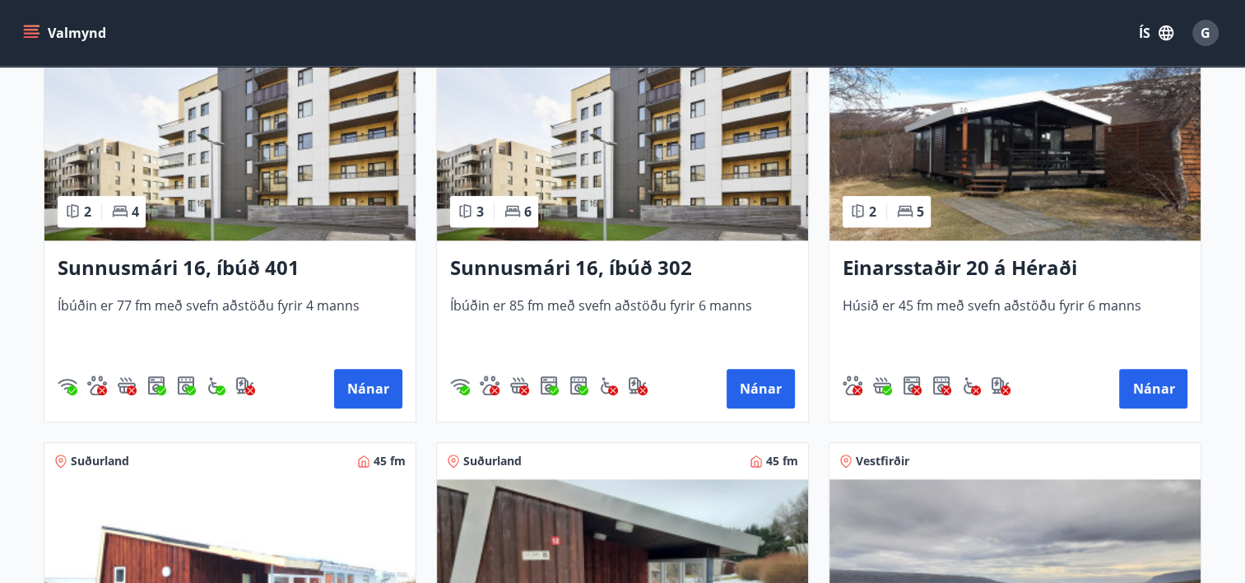
scroll to position [1728, 0]
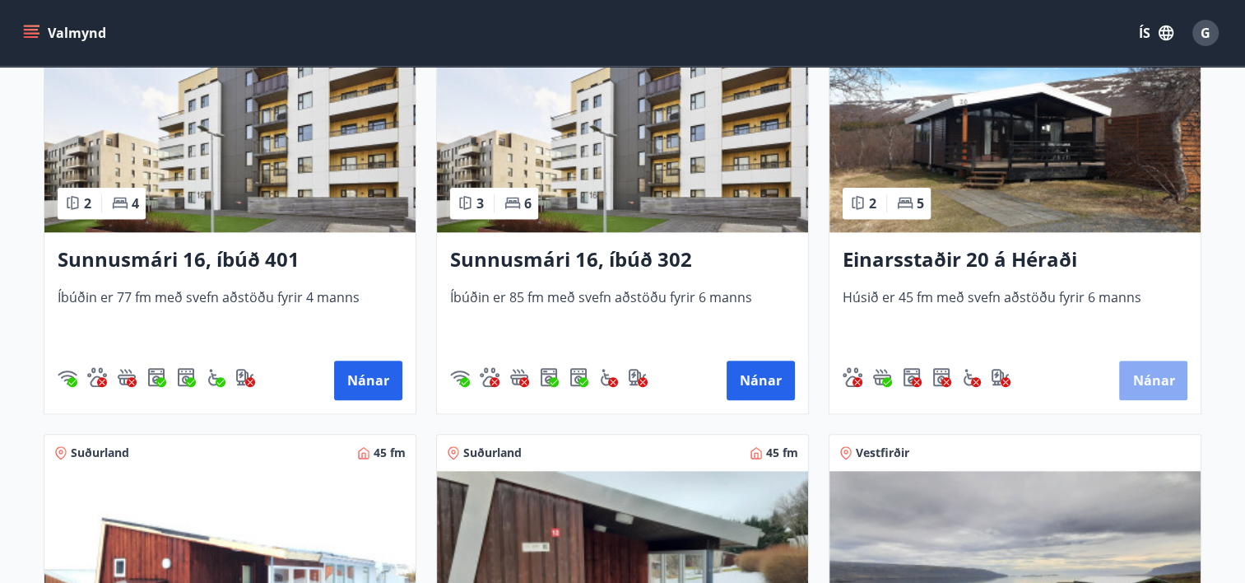
click at [1151, 379] on button "Nánar" at bounding box center [1153, 380] width 68 height 40
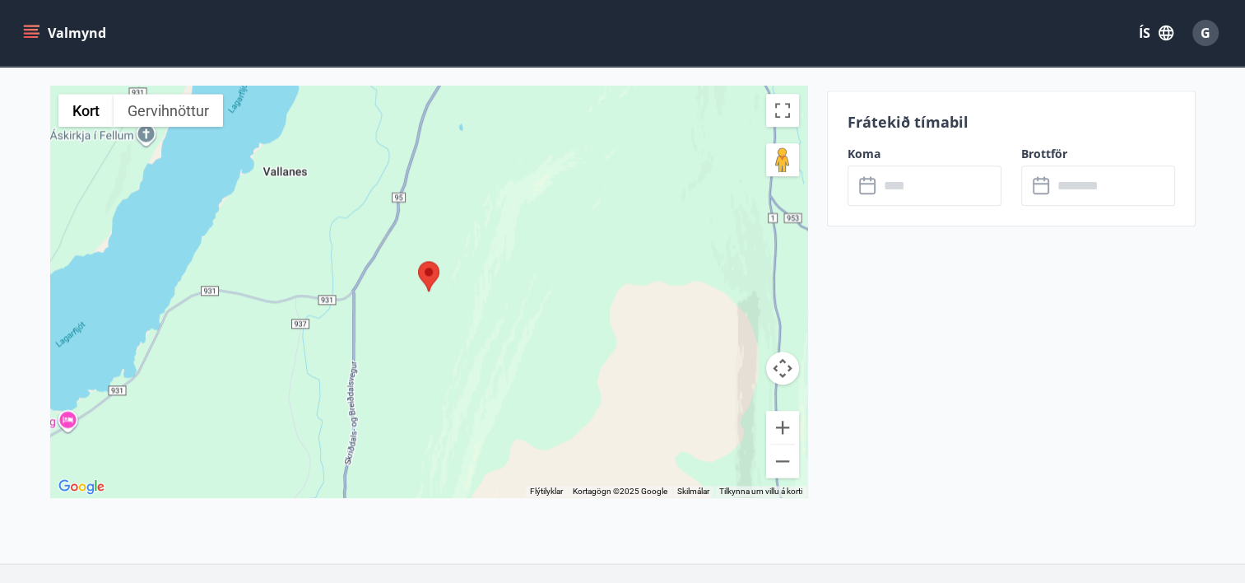
scroll to position [1934, 0]
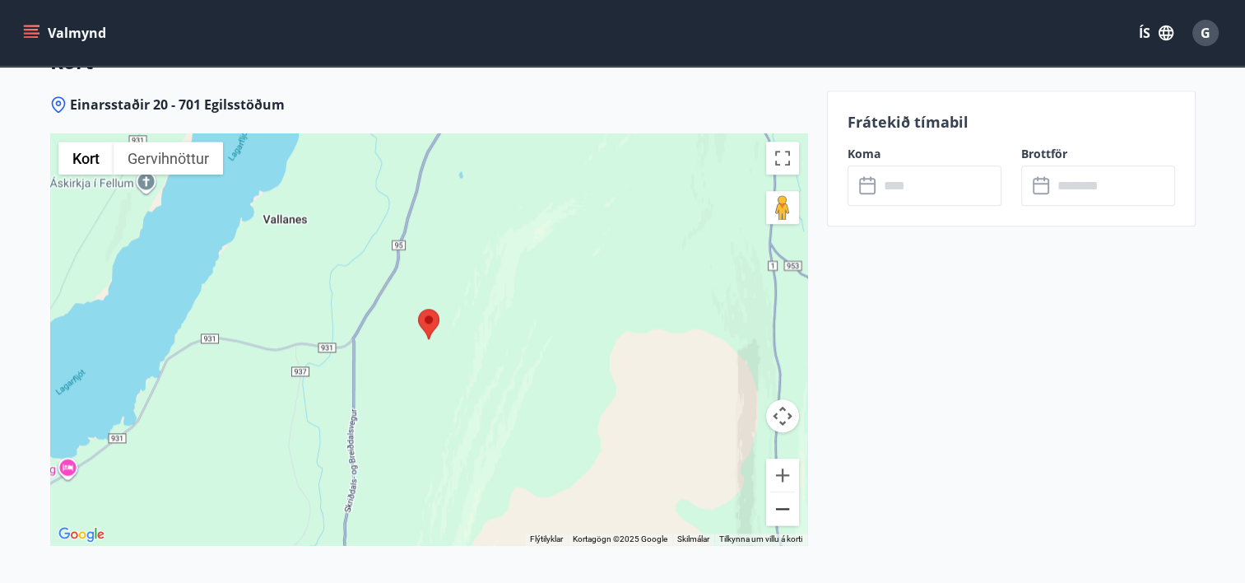
click at [783, 508] on button "Minnka" at bounding box center [782, 508] width 33 height 33
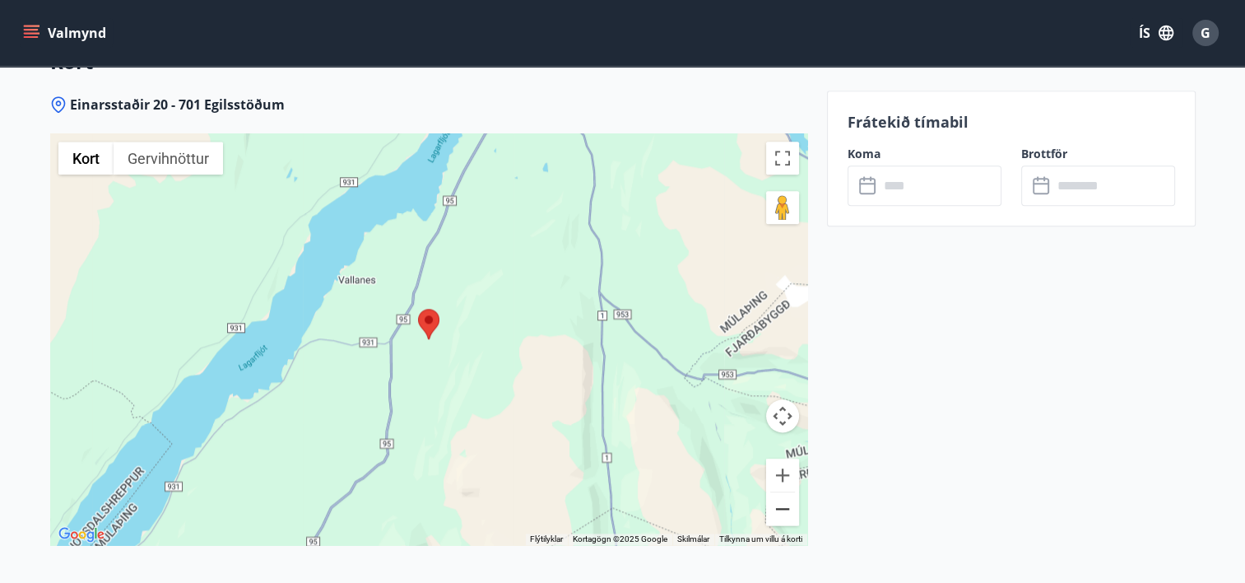
click at [784, 504] on button "Minnka" at bounding box center [782, 508] width 33 height 33
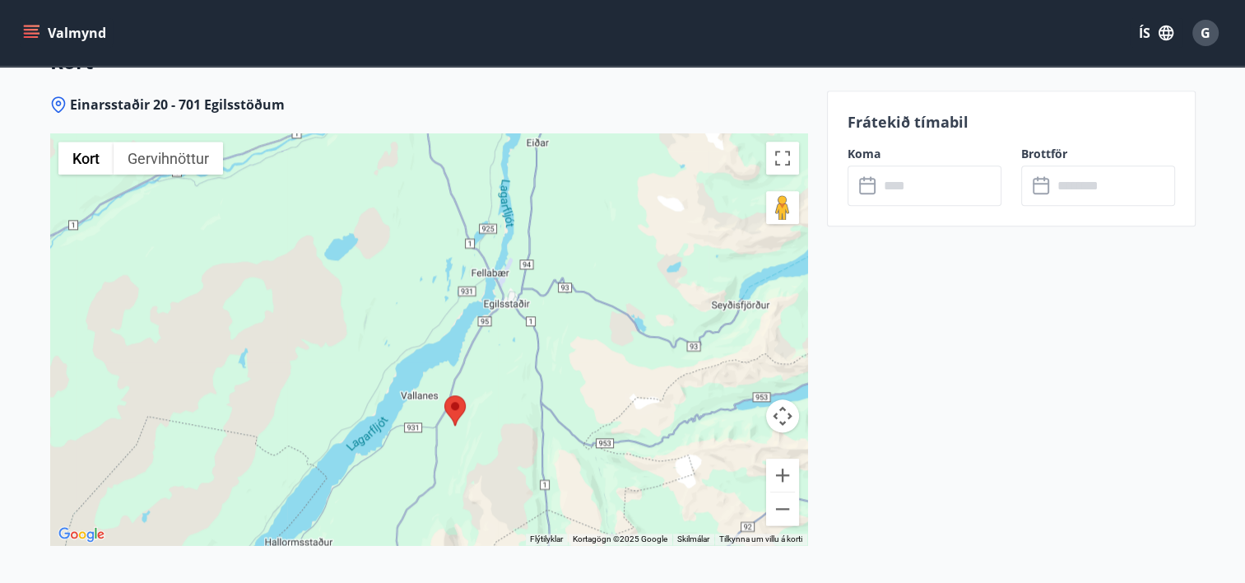
drag, startPoint x: 586, startPoint y: 264, endPoint x: 612, endPoint y: 351, distance: 91.1
click at [612, 351] on div at bounding box center [428, 339] width 757 height 412
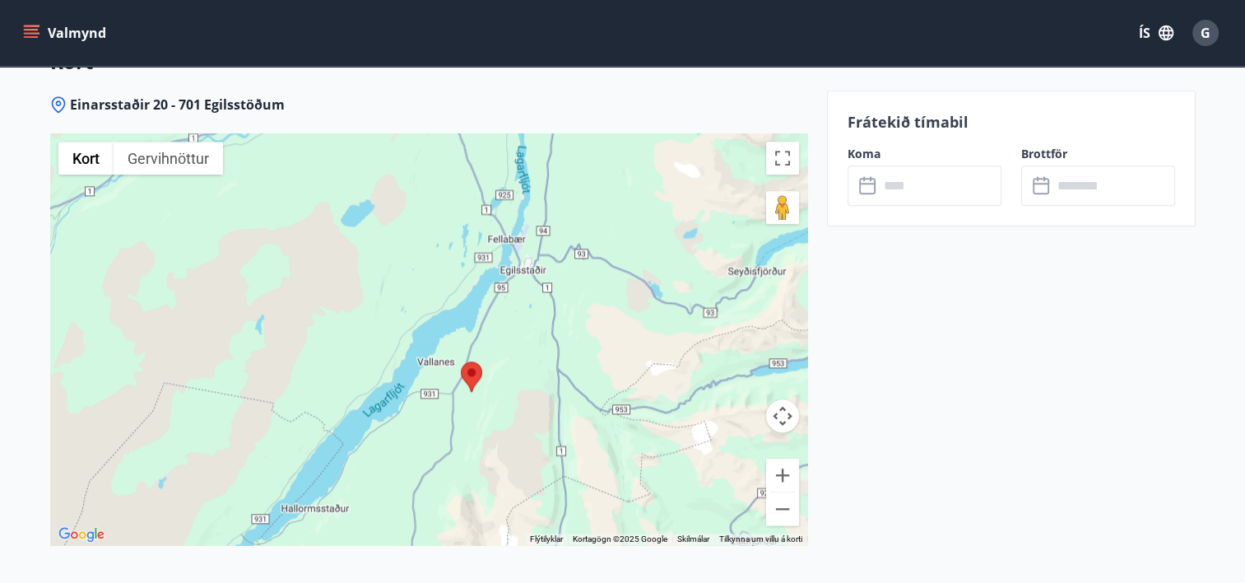
drag, startPoint x: 570, startPoint y: 457, endPoint x: 588, endPoint y: 418, distance: 42.7
click at [588, 419] on div at bounding box center [428, 339] width 757 height 412
click at [780, 470] on button "Stækka" at bounding box center [782, 474] width 33 height 33
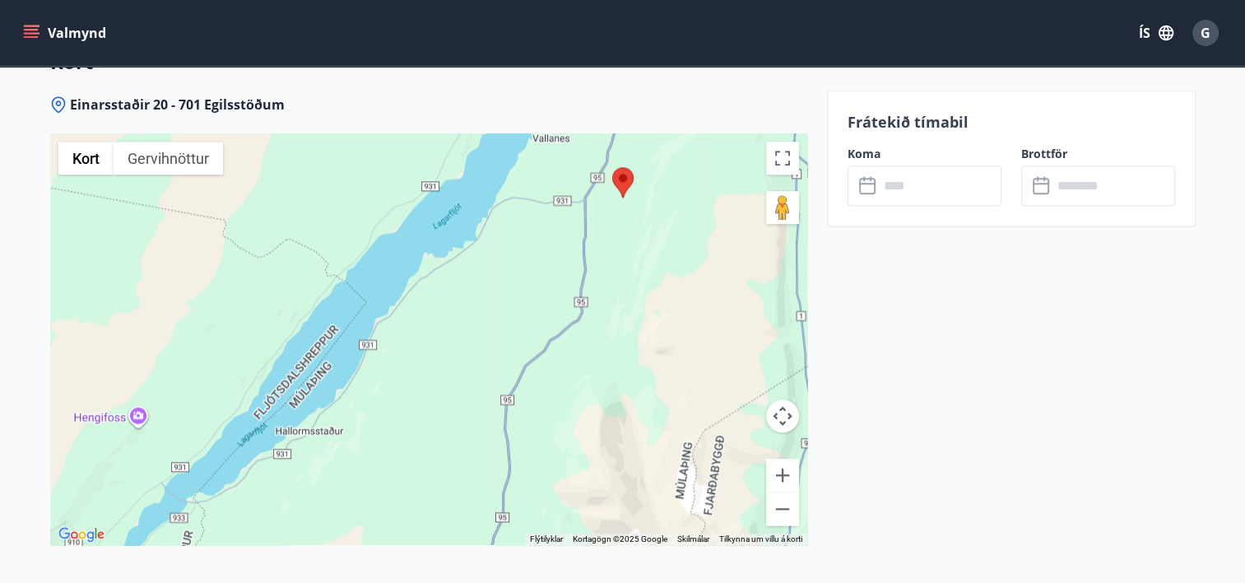
drag, startPoint x: 591, startPoint y: 425, endPoint x: 676, endPoint y: 172, distance: 266.5
click at [688, 168] on div at bounding box center [428, 339] width 757 height 412
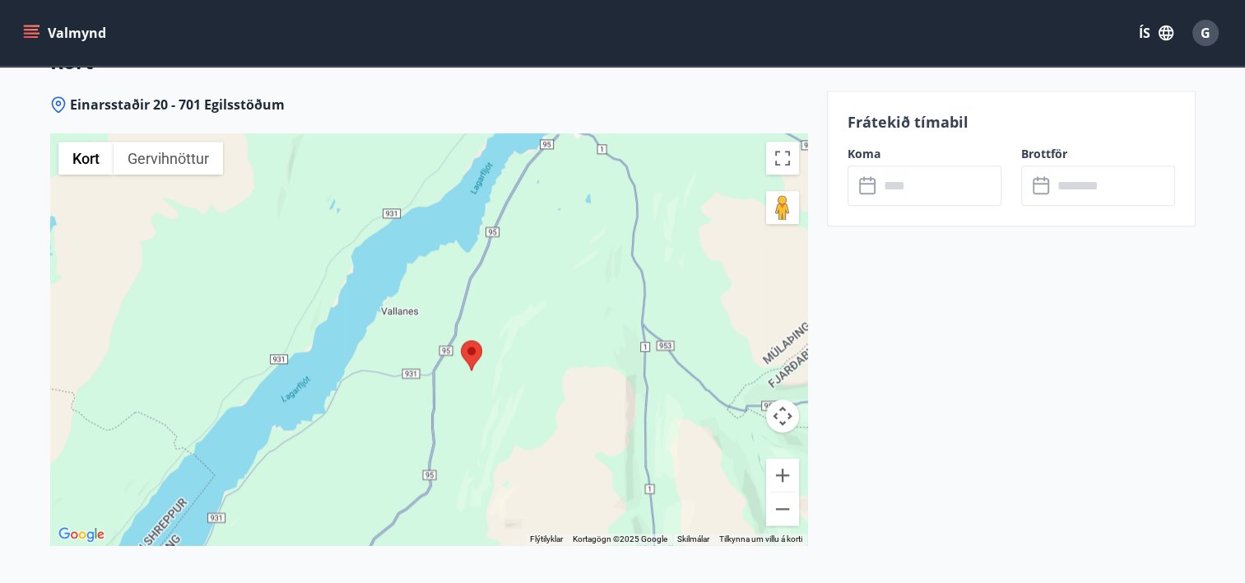
drag, startPoint x: 399, startPoint y: 418, endPoint x: 308, endPoint y: 614, distance: 216.1
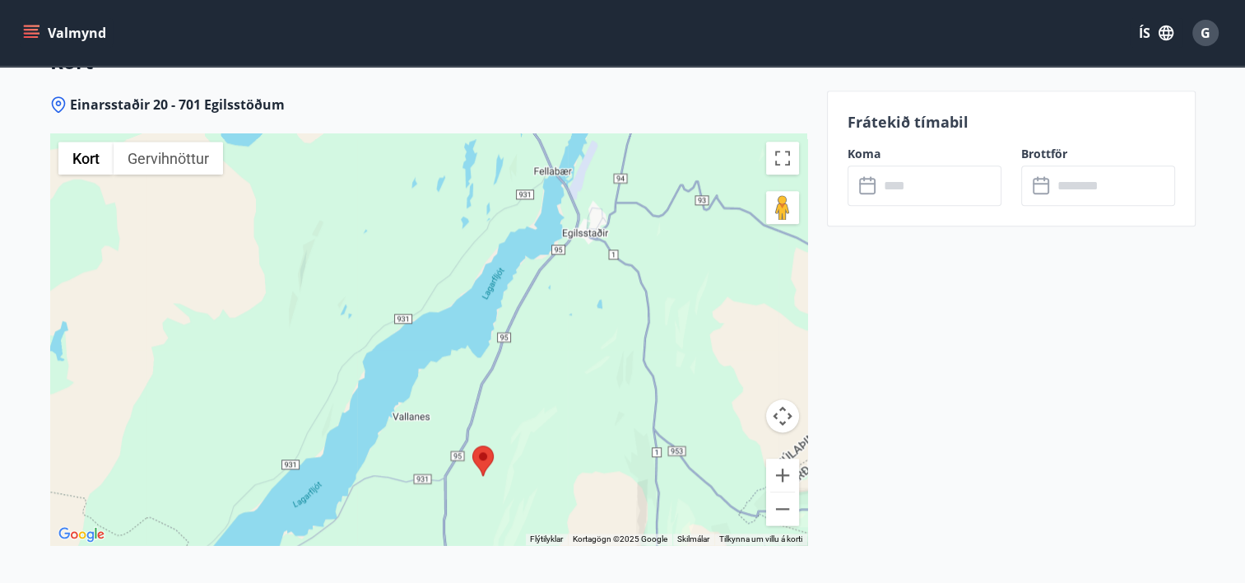
drag, startPoint x: 653, startPoint y: 272, endPoint x: 628, endPoint y: 356, distance: 87.5
click at [630, 351] on div at bounding box center [428, 339] width 757 height 412
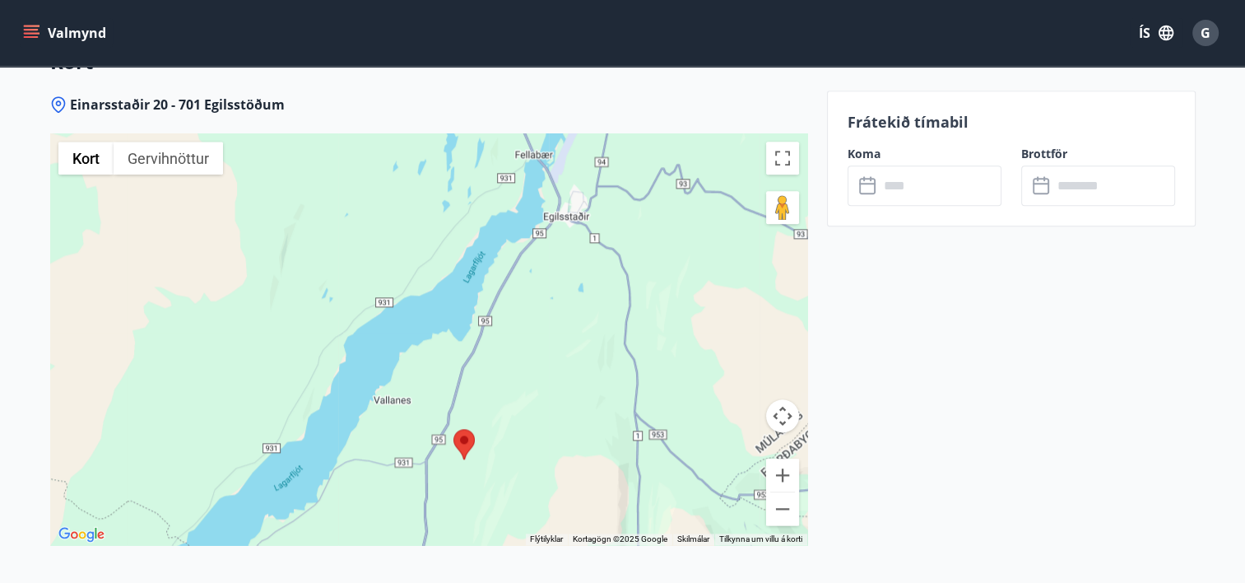
drag, startPoint x: 628, startPoint y: 356, endPoint x: 602, endPoint y: 337, distance: 31.8
click at [605, 333] on div at bounding box center [428, 339] width 757 height 412
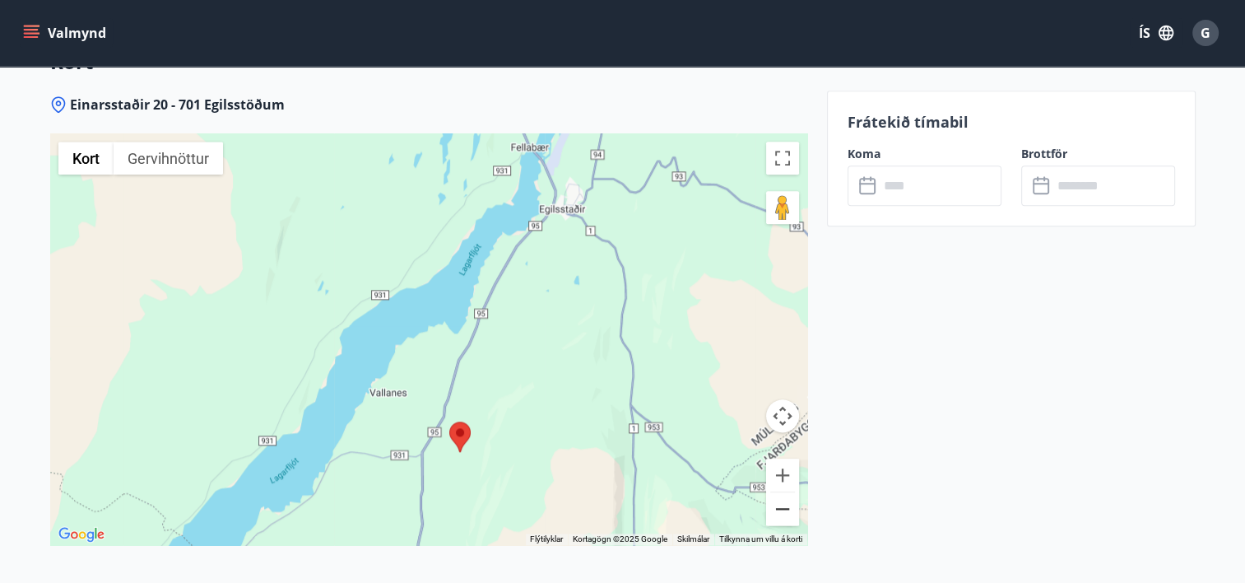
click at [783, 504] on button "Minnka" at bounding box center [782, 508] width 33 height 33
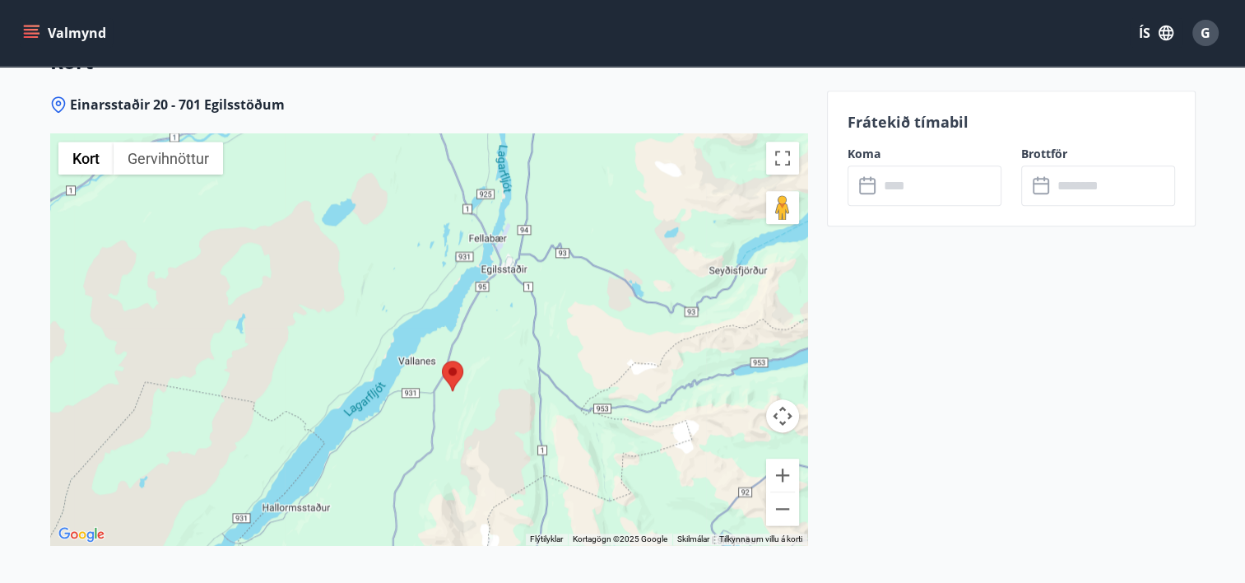
drag, startPoint x: 619, startPoint y: 404, endPoint x: 626, endPoint y: 393, distance: 13.7
click at [626, 393] on div at bounding box center [428, 339] width 757 height 412
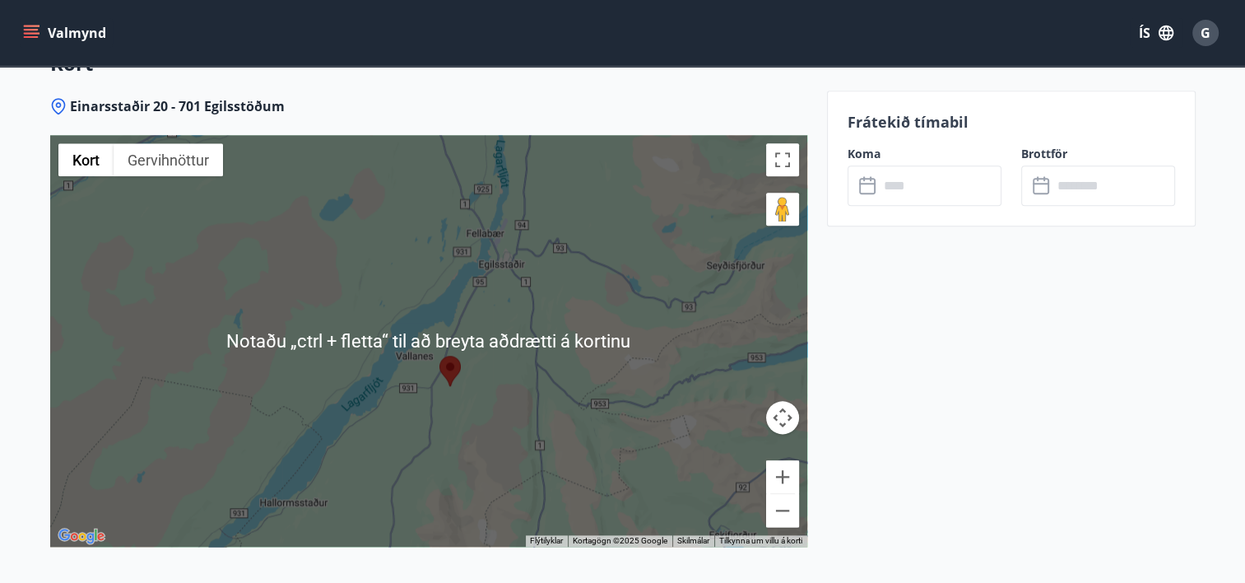
scroll to position [2016, 0]
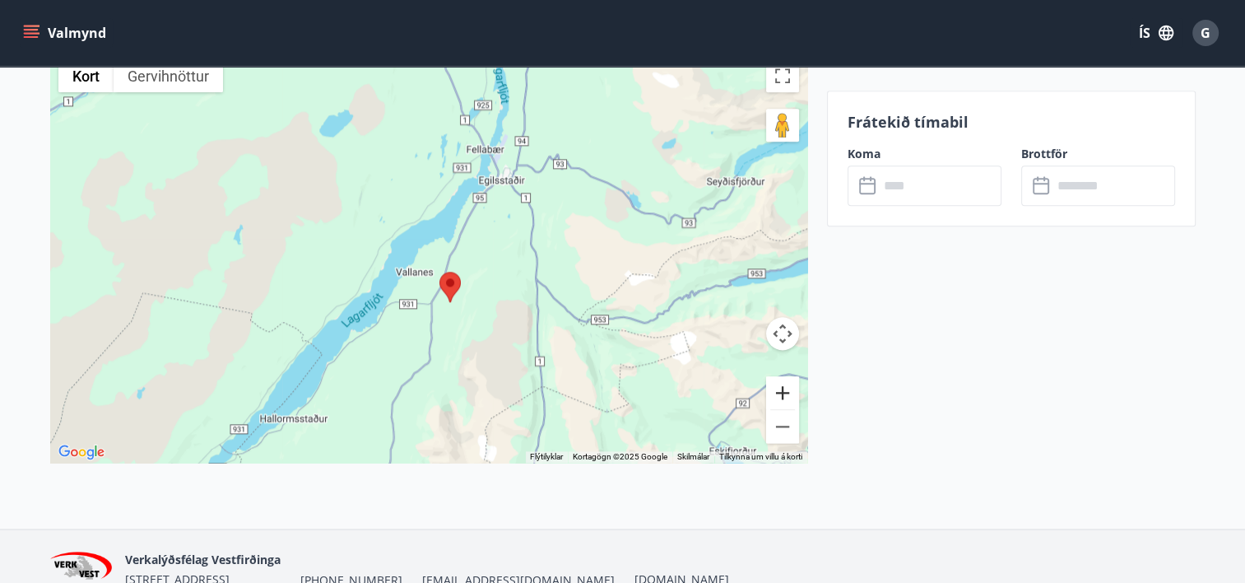
click at [784, 388] on button "Stækka" at bounding box center [782, 392] width 33 height 33
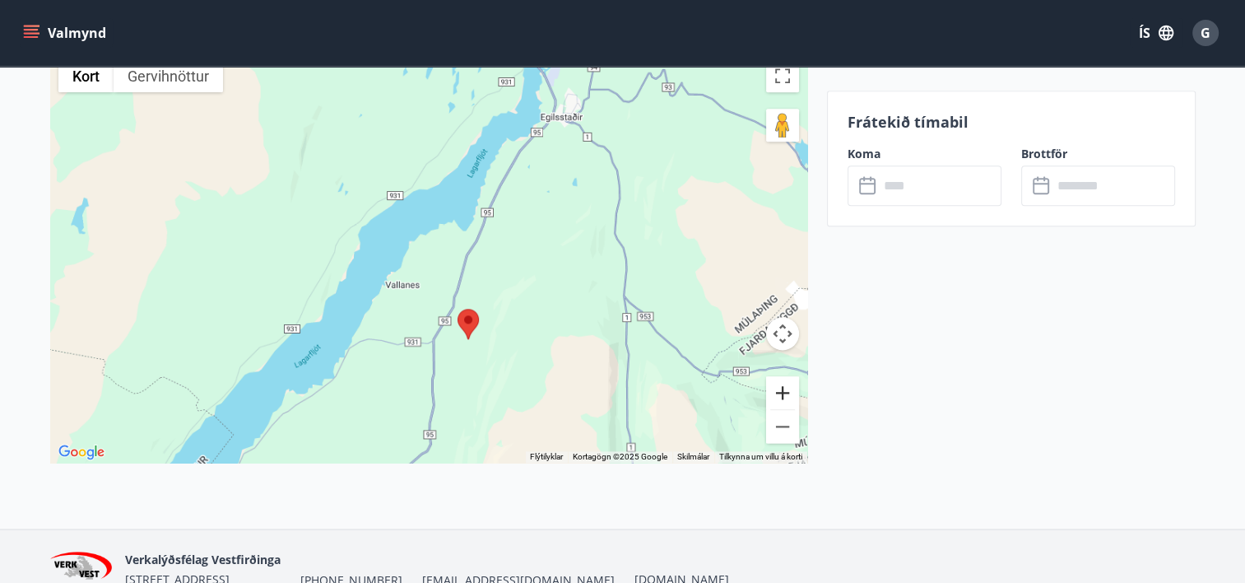
click at [784, 388] on button "Stækka" at bounding box center [782, 392] width 33 height 33
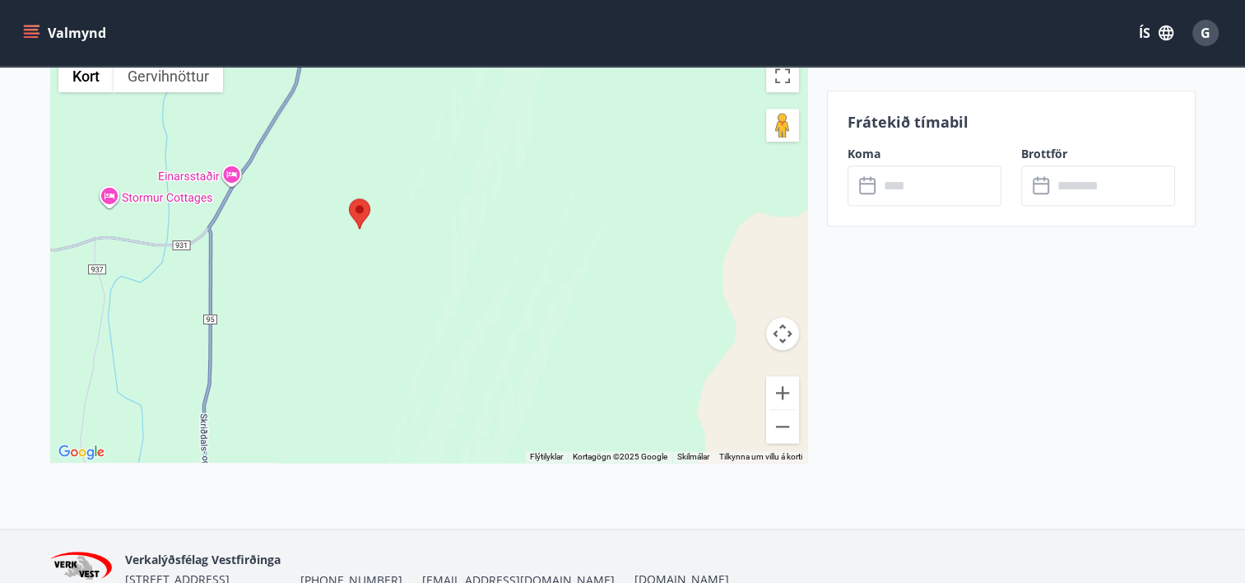
drag, startPoint x: 649, startPoint y: 360, endPoint x: 406, endPoint y: -36, distance: 465.5
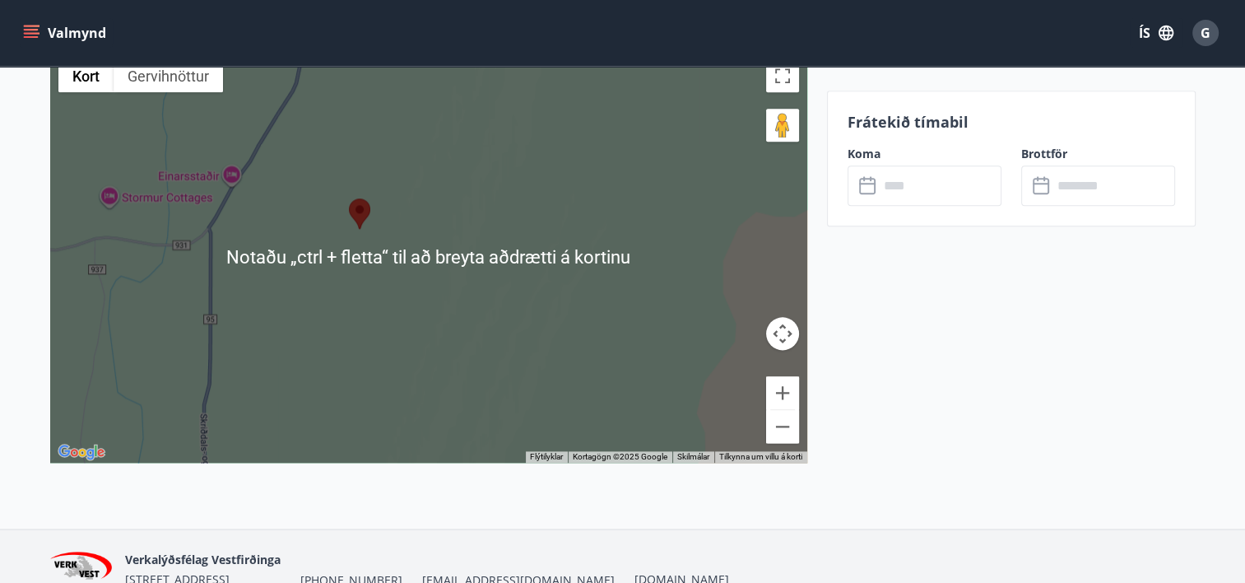
click at [757, 275] on div at bounding box center [428, 257] width 757 height 412
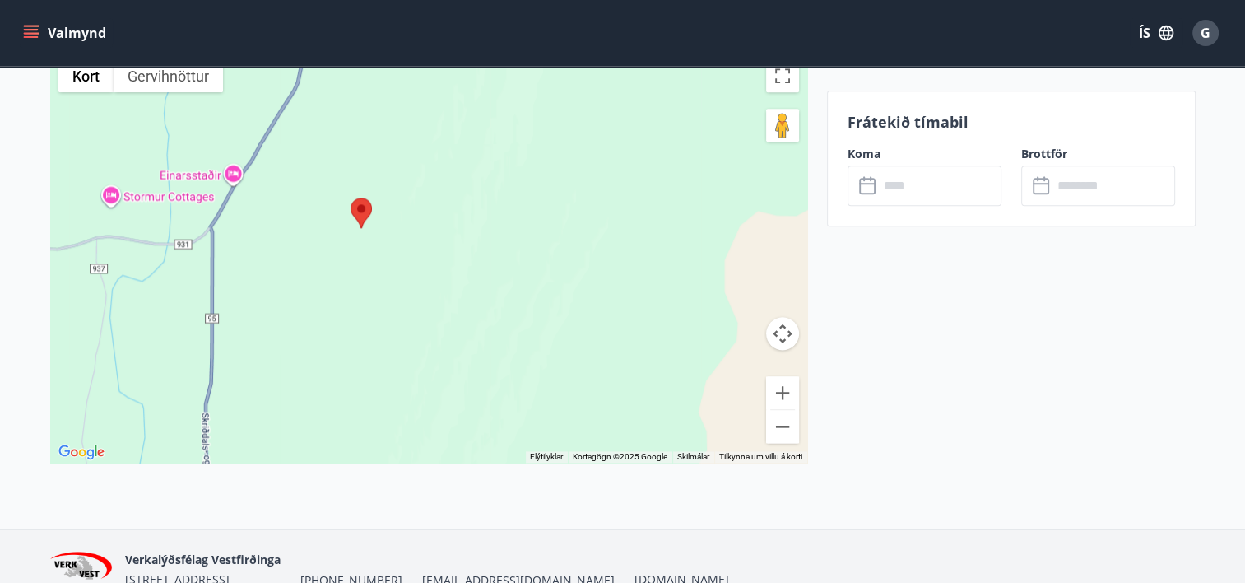
click at [787, 427] on button "Minnka" at bounding box center [782, 426] width 33 height 33
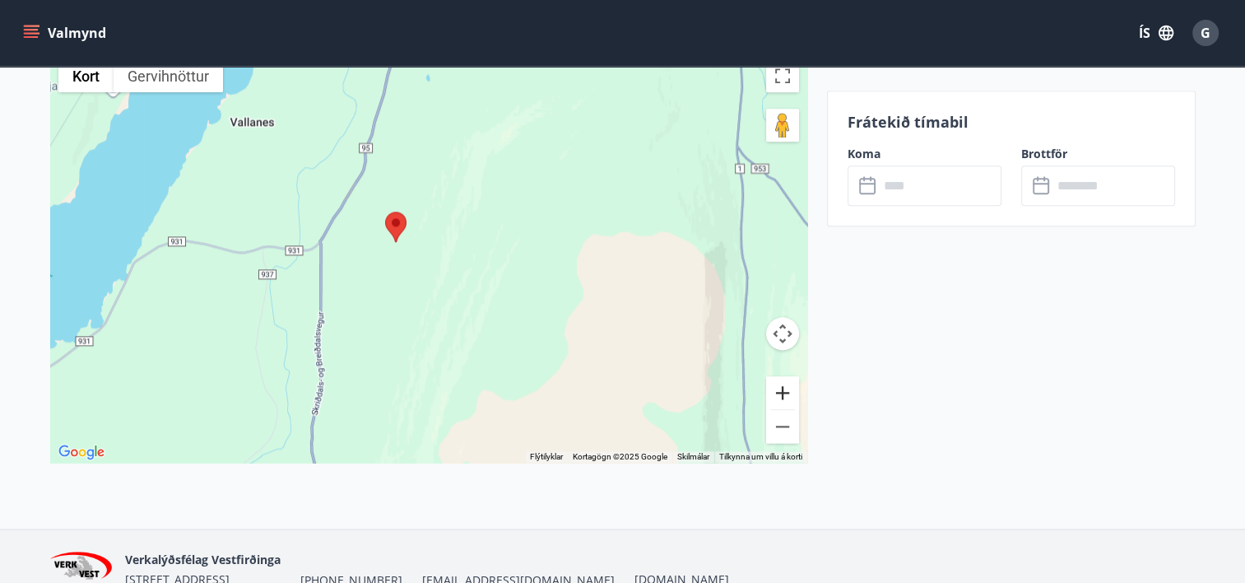
click at [784, 395] on button "Stækka" at bounding box center [782, 392] width 33 height 33
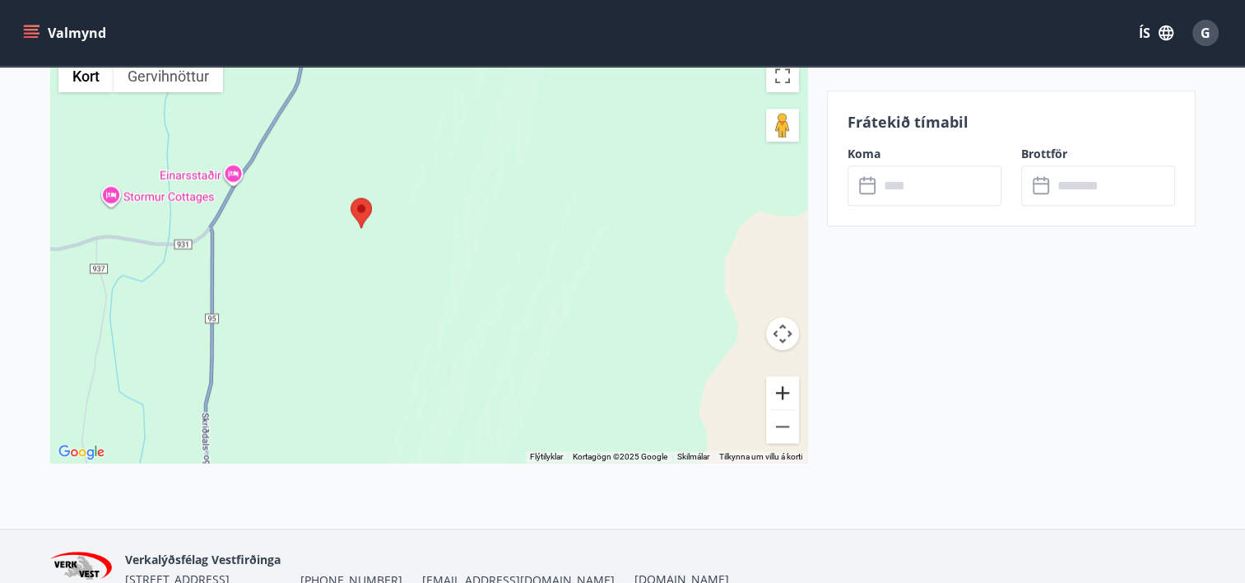
click at [794, 397] on button "Stækka" at bounding box center [782, 392] width 33 height 33
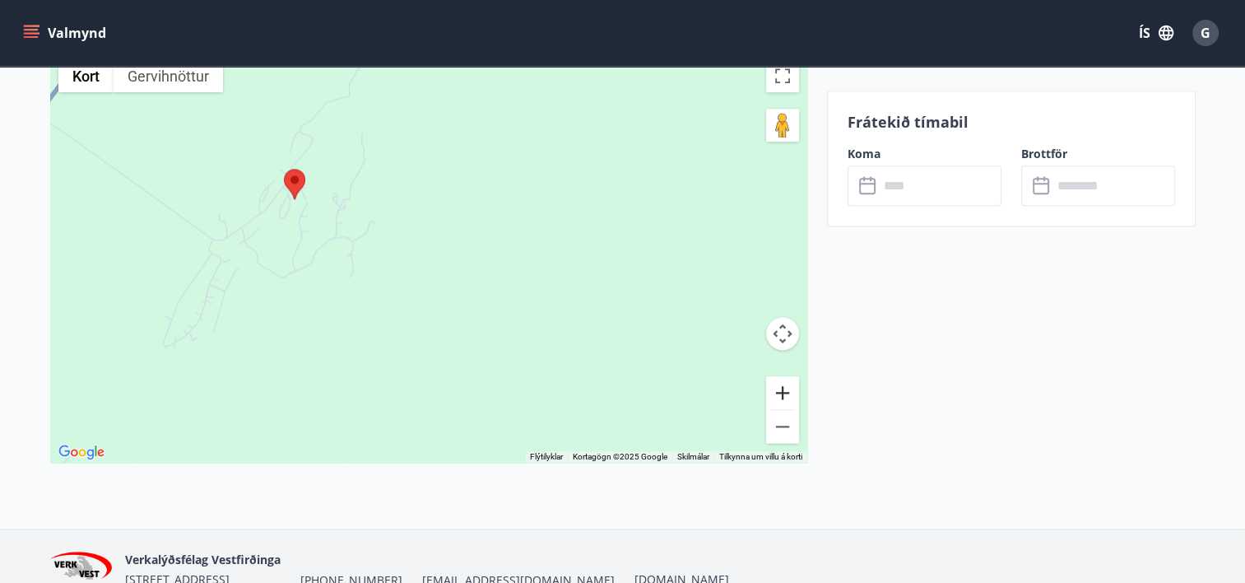
click at [794, 398] on button "Stækka" at bounding box center [782, 392] width 33 height 33
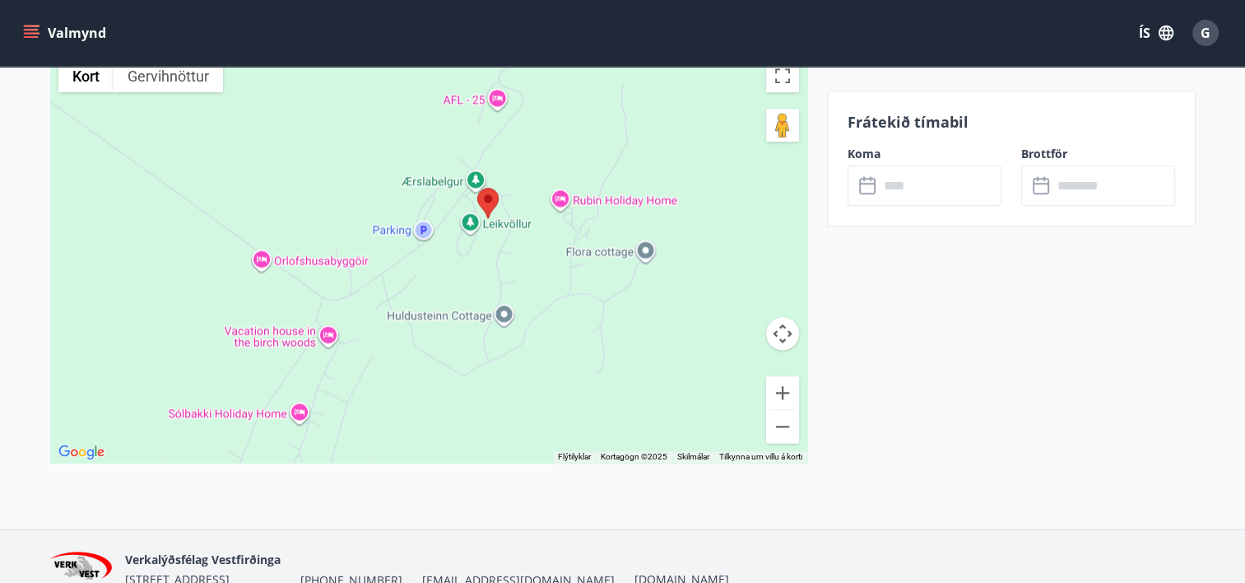
drag, startPoint x: 537, startPoint y: 313, endPoint x: 867, endPoint y: 388, distance: 338.4
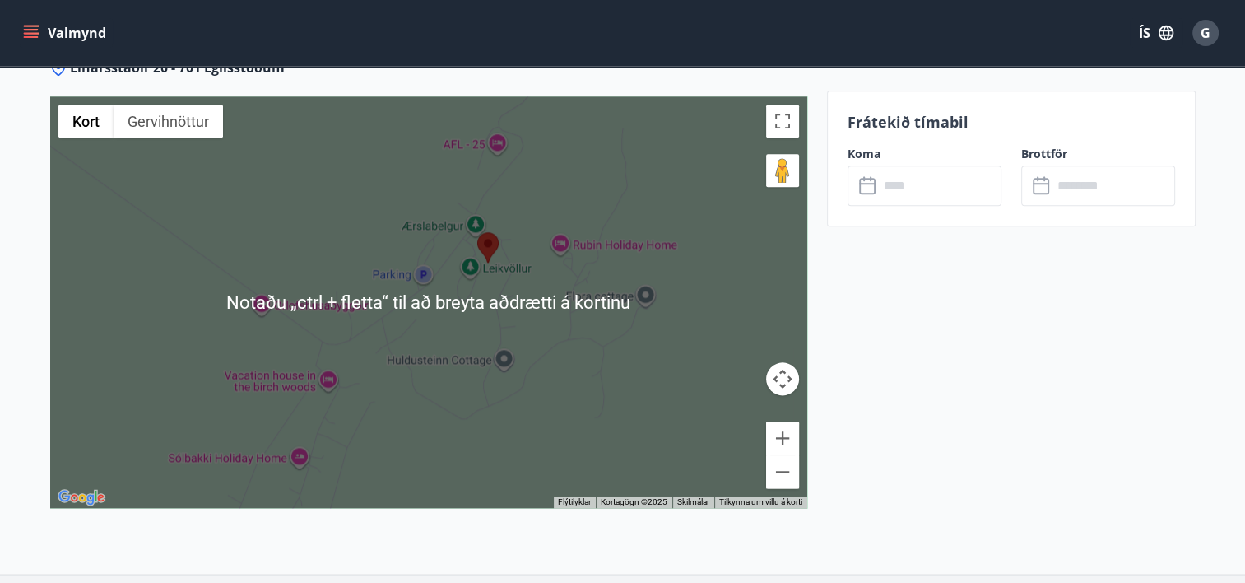
scroll to position [1934, 0]
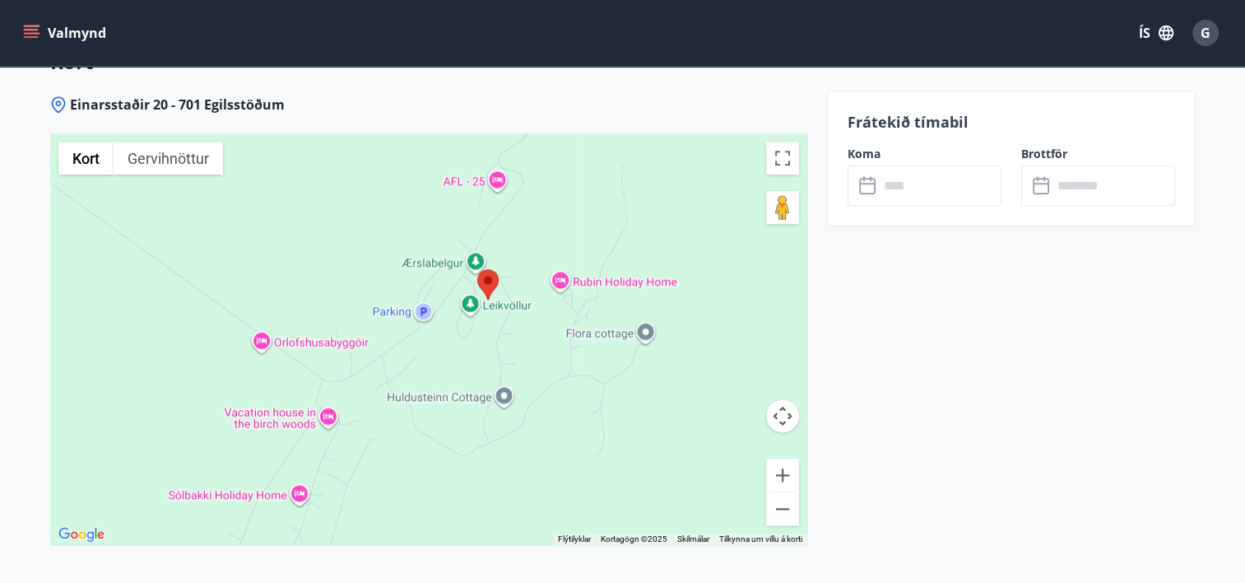
drag, startPoint x: 691, startPoint y: 451, endPoint x: 690, endPoint y: 430, distance: 20.6
click at [689, 433] on div at bounding box center [428, 339] width 757 height 412
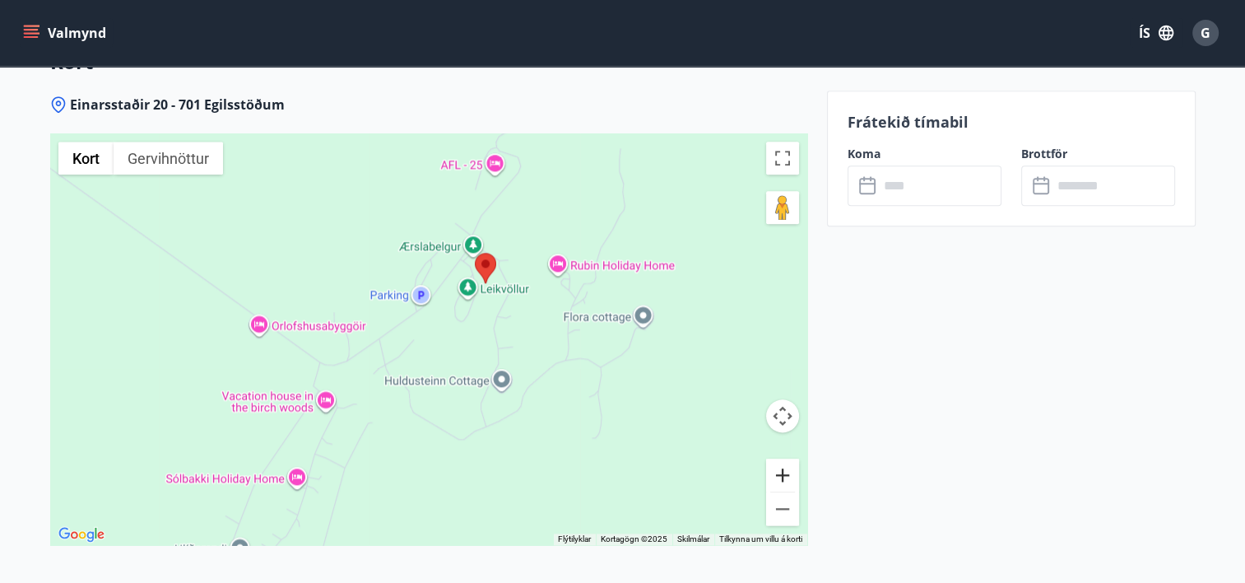
click at [780, 470] on button "Stækka" at bounding box center [782, 474] width 33 height 33
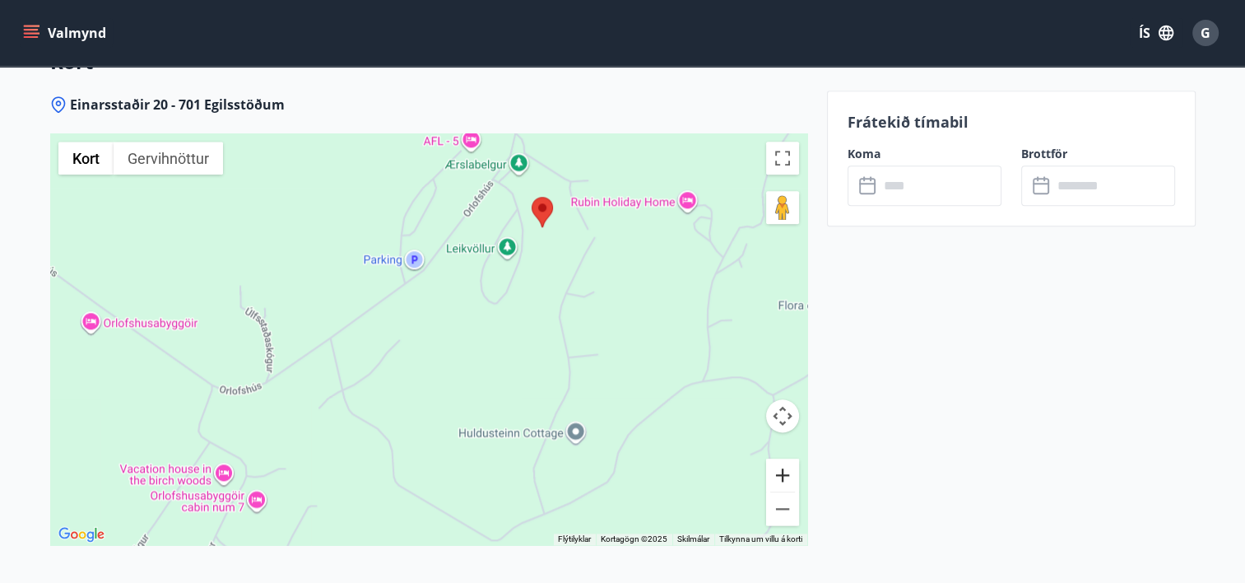
click at [780, 471] on button "Stækka" at bounding box center [782, 474] width 33 height 33
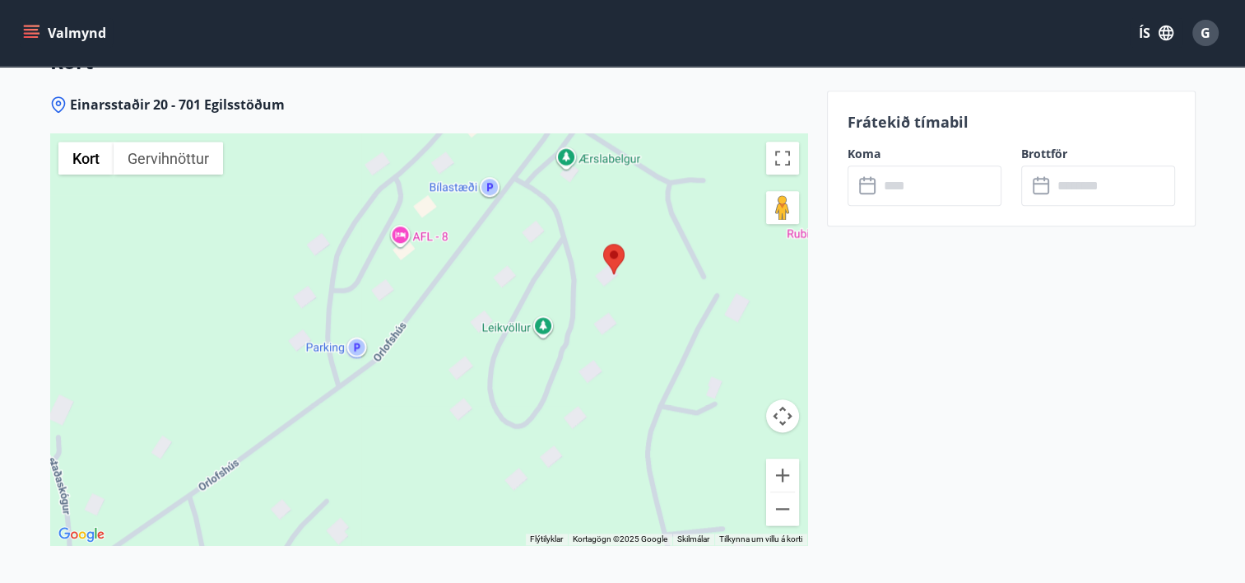
drag, startPoint x: 652, startPoint y: 329, endPoint x: 625, endPoint y: 483, distance: 156.3
click at [621, 483] on div at bounding box center [428, 339] width 757 height 412
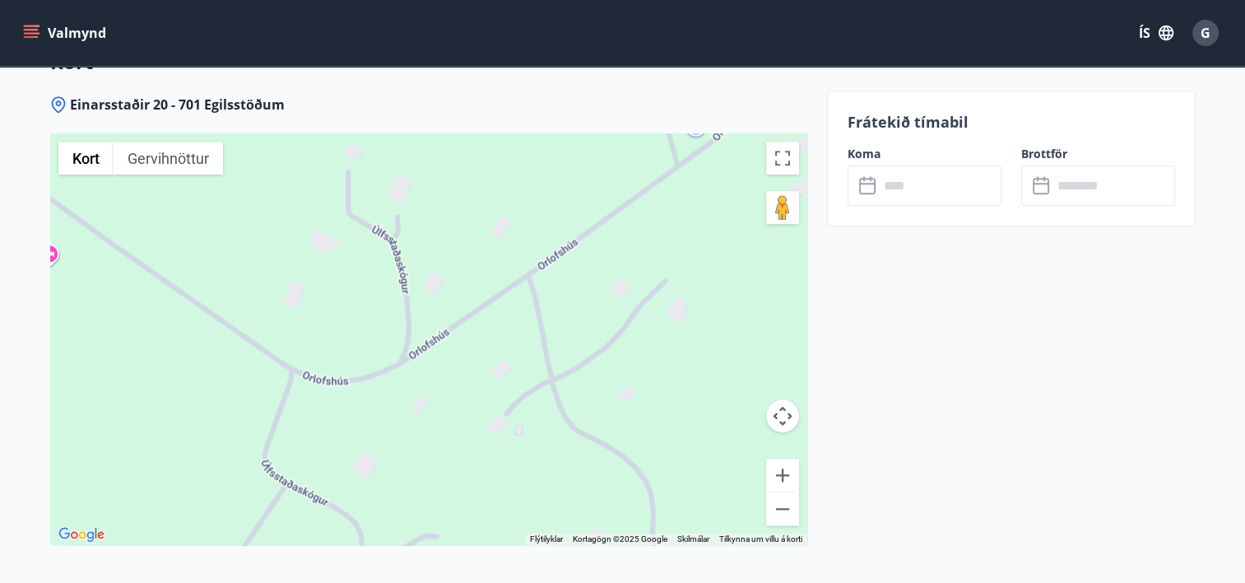
drag, startPoint x: 495, startPoint y: 306, endPoint x: 667, endPoint y: 151, distance: 232.0
click at [667, 151] on div at bounding box center [428, 339] width 757 height 412
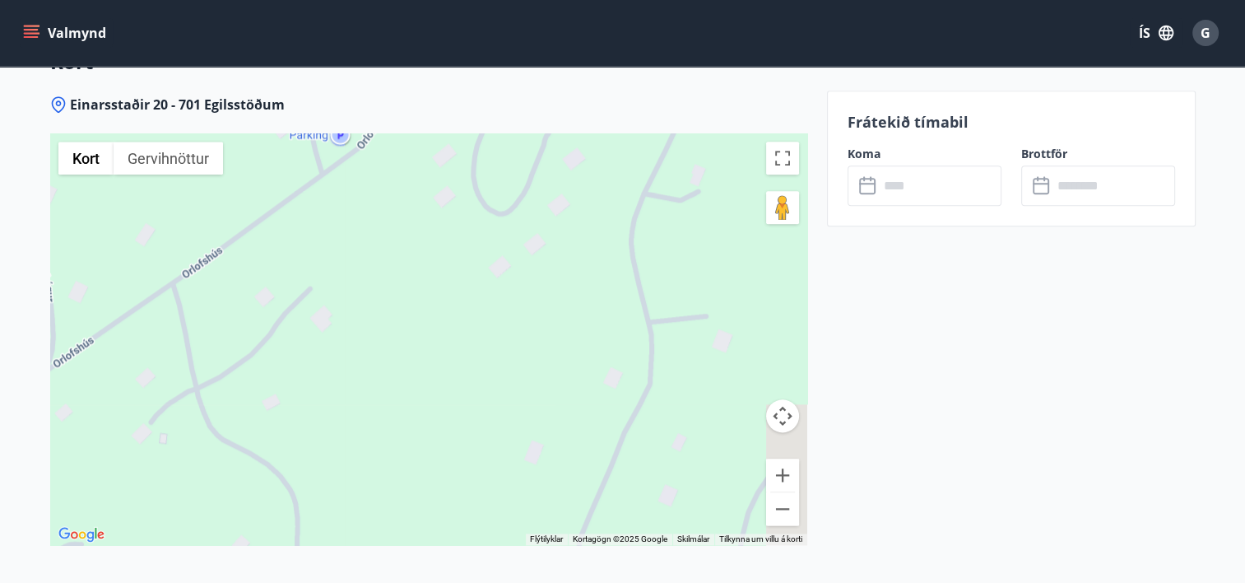
drag, startPoint x: 705, startPoint y: 265, endPoint x: 328, endPoint y: 271, distance: 377.0
click at [328, 271] on div at bounding box center [428, 339] width 757 height 412
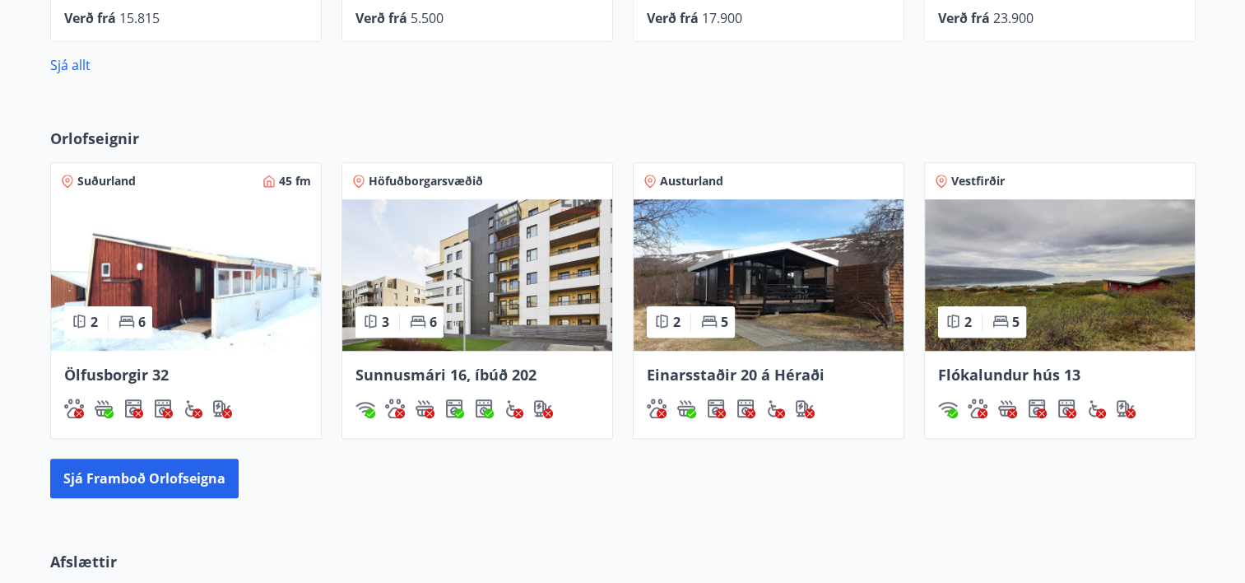
scroll to position [1235, 0]
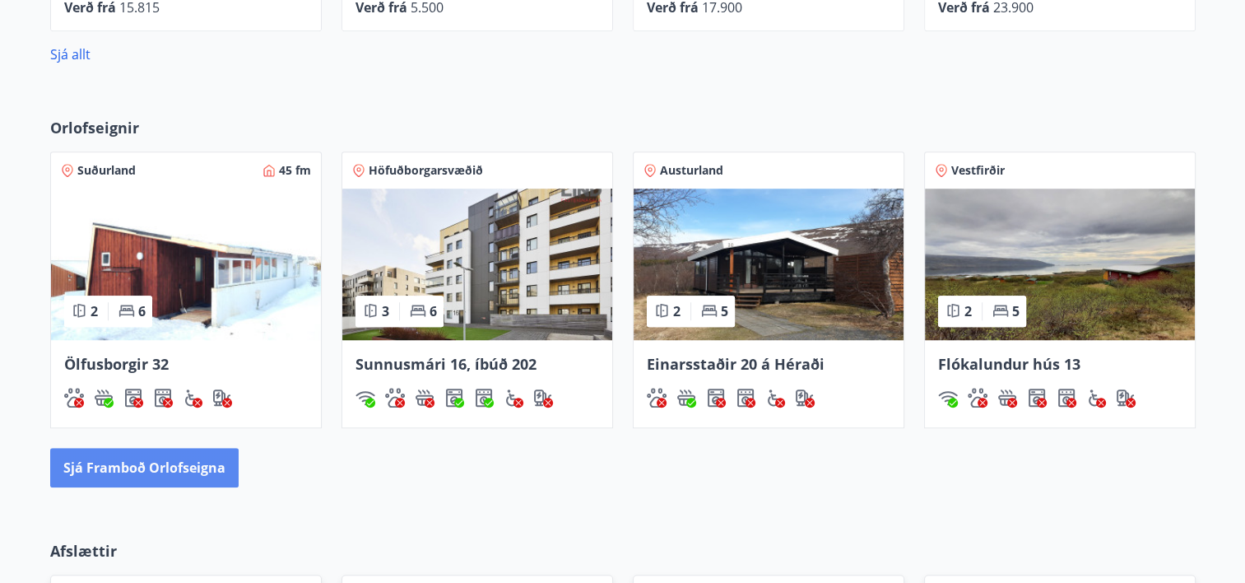
click at [193, 467] on button "Sjá framboð orlofseigna" at bounding box center [144, 468] width 188 height 40
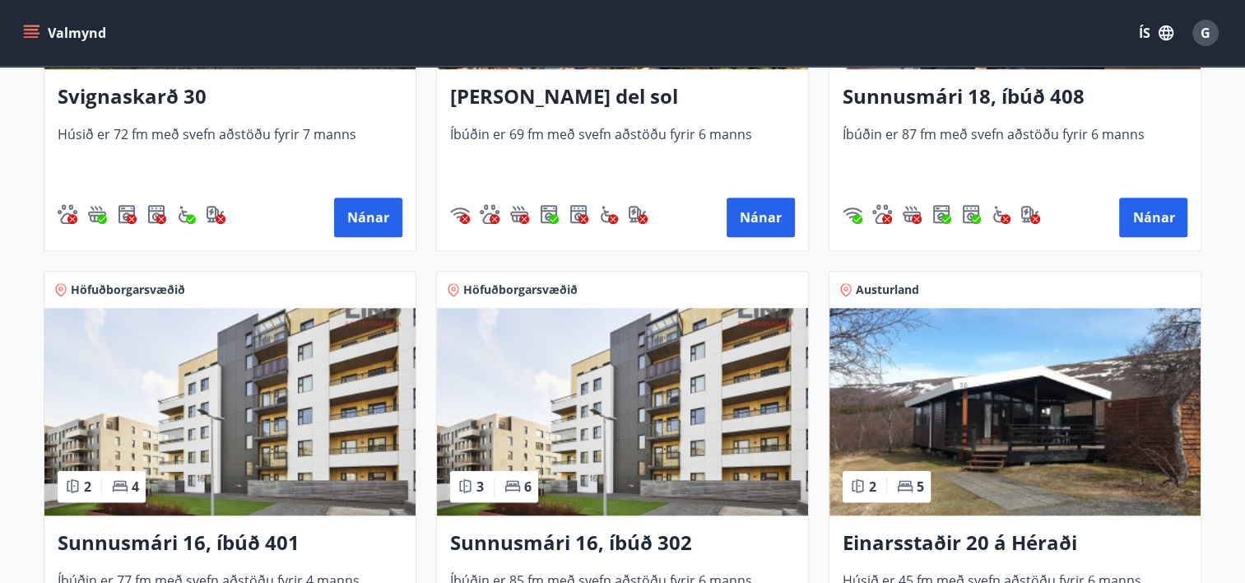
scroll to position [1325, 0]
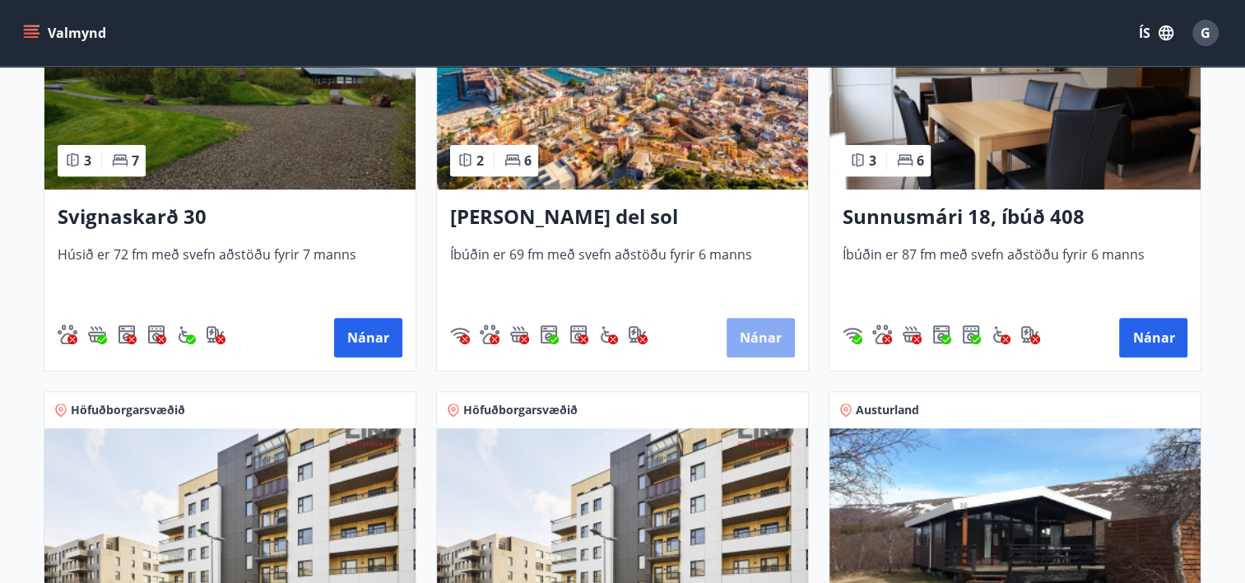
click at [764, 338] on button "Nánar" at bounding box center [761, 338] width 68 height 40
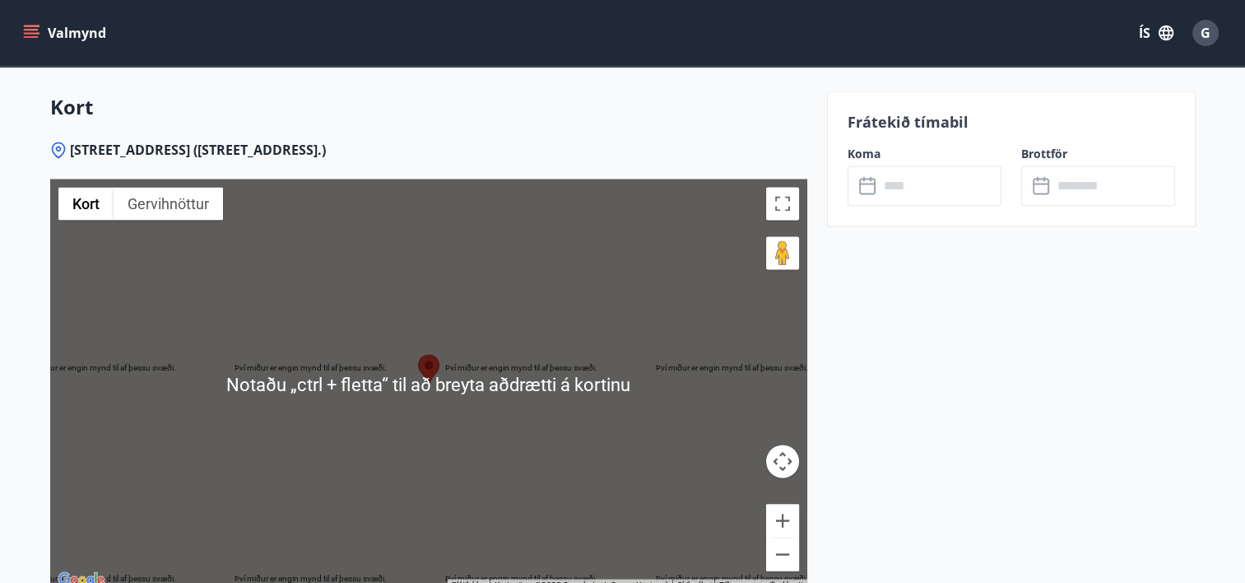
scroll to position [2716, 0]
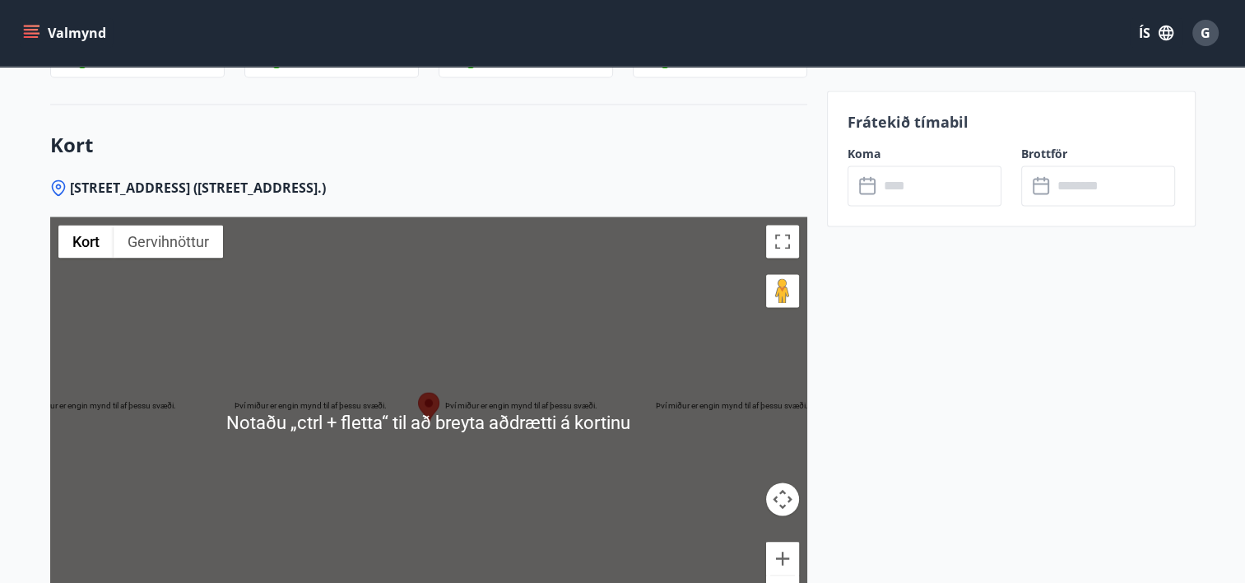
click at [431, 388] on div at bounding box center [428, 422] width 757 height 412
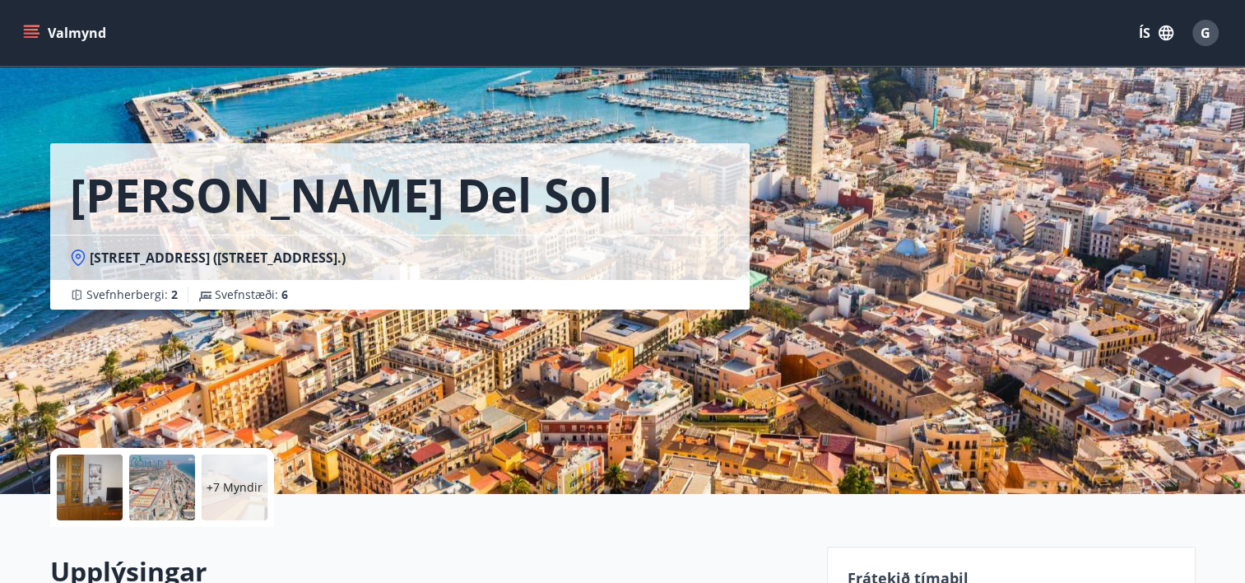
scroll to position [0, 0]
